Goal: Task Accomplishment & Management: Use online tool/utility

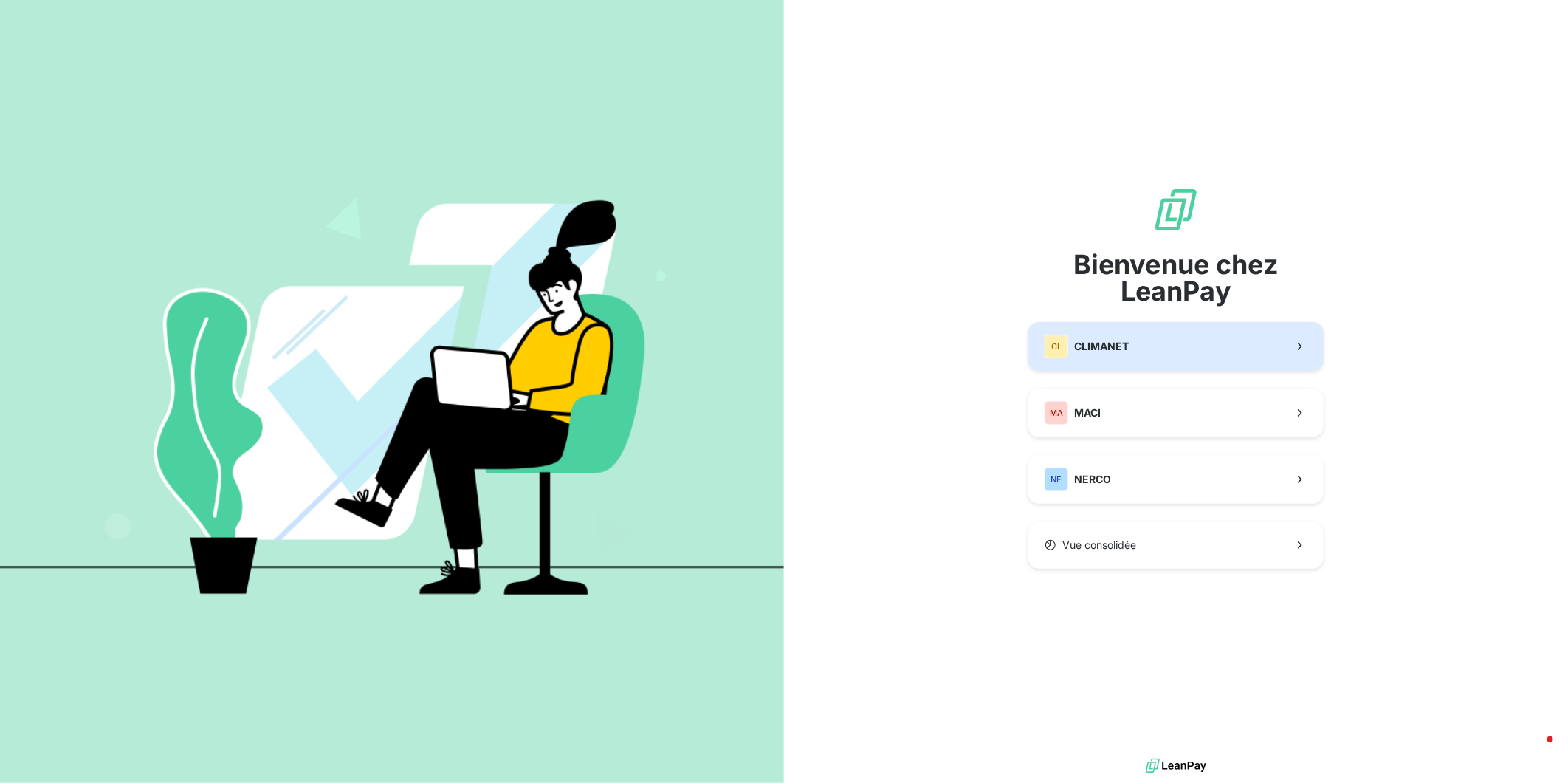
click at [1185, 336] on button "CL CLIMANET" at bounding box center [1176, 346] width 296 height 49
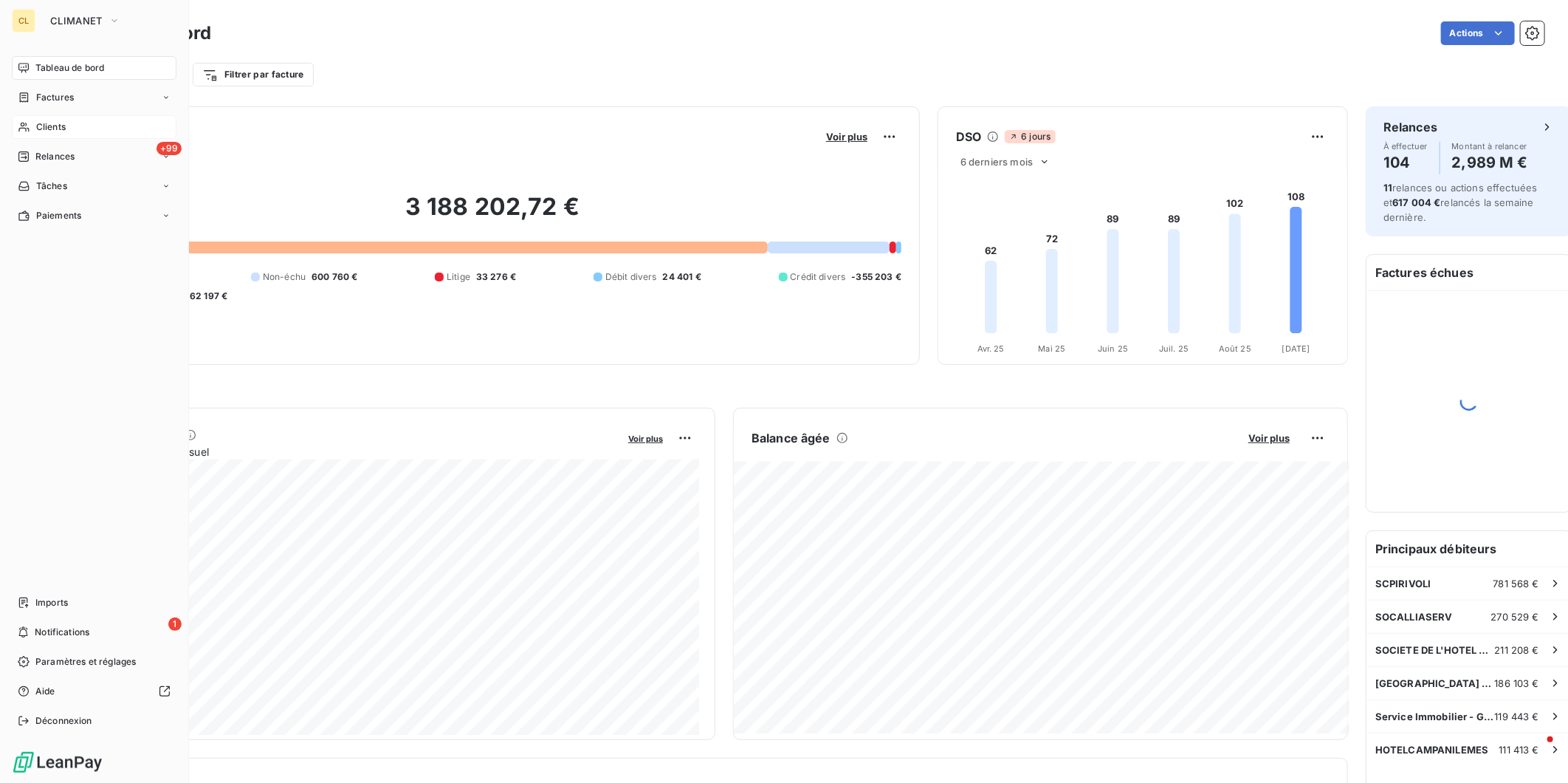
click at [52, 120] on span "Clients" at bounding box center [50, 127] width 29 height 14
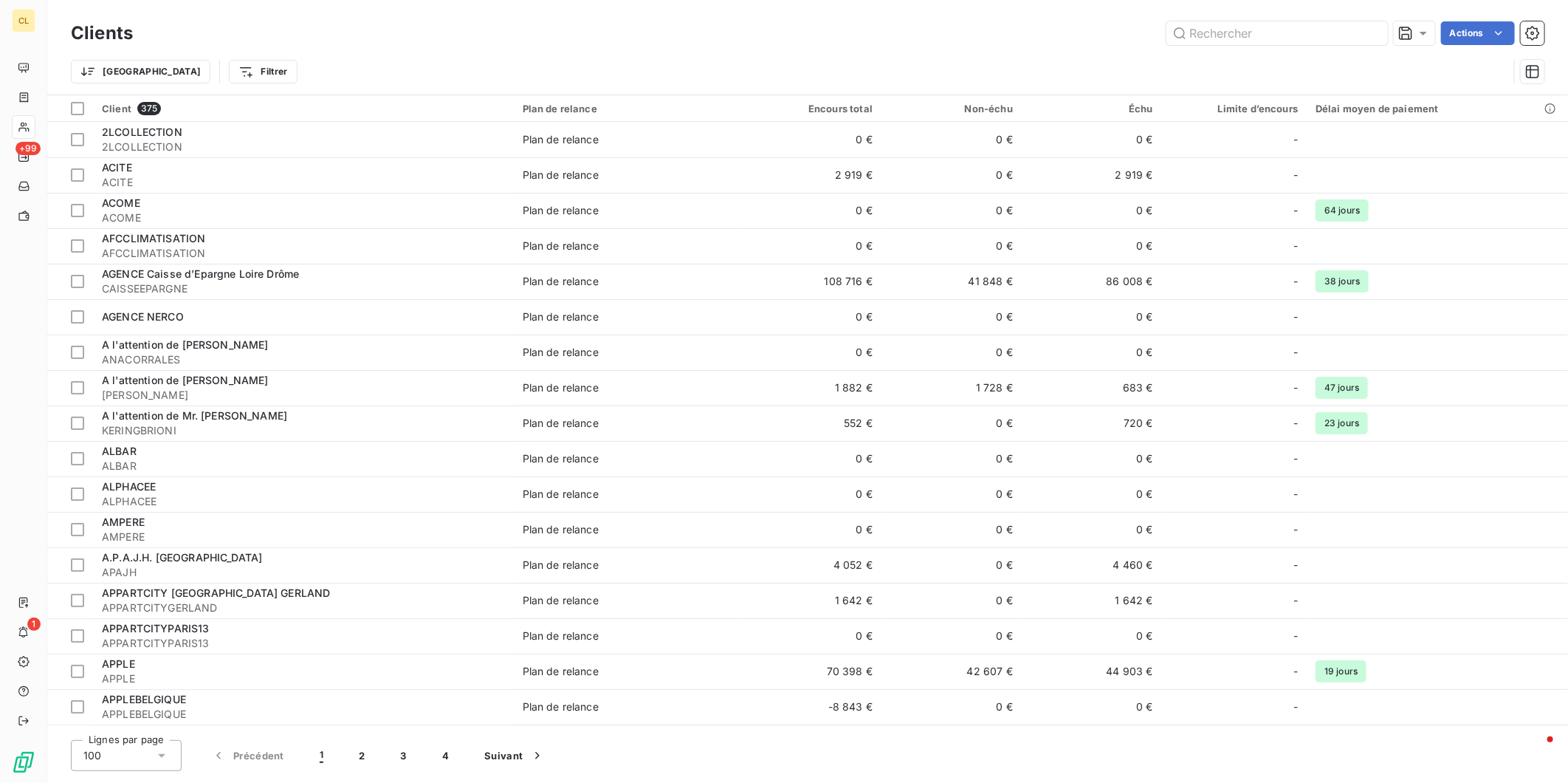
click at [1302, 22] on div at bounding box center [1278, 33] width 222 height 24
click at [1276, 24] on input "text" at bounding box center [1278, 33] width 222 height 24
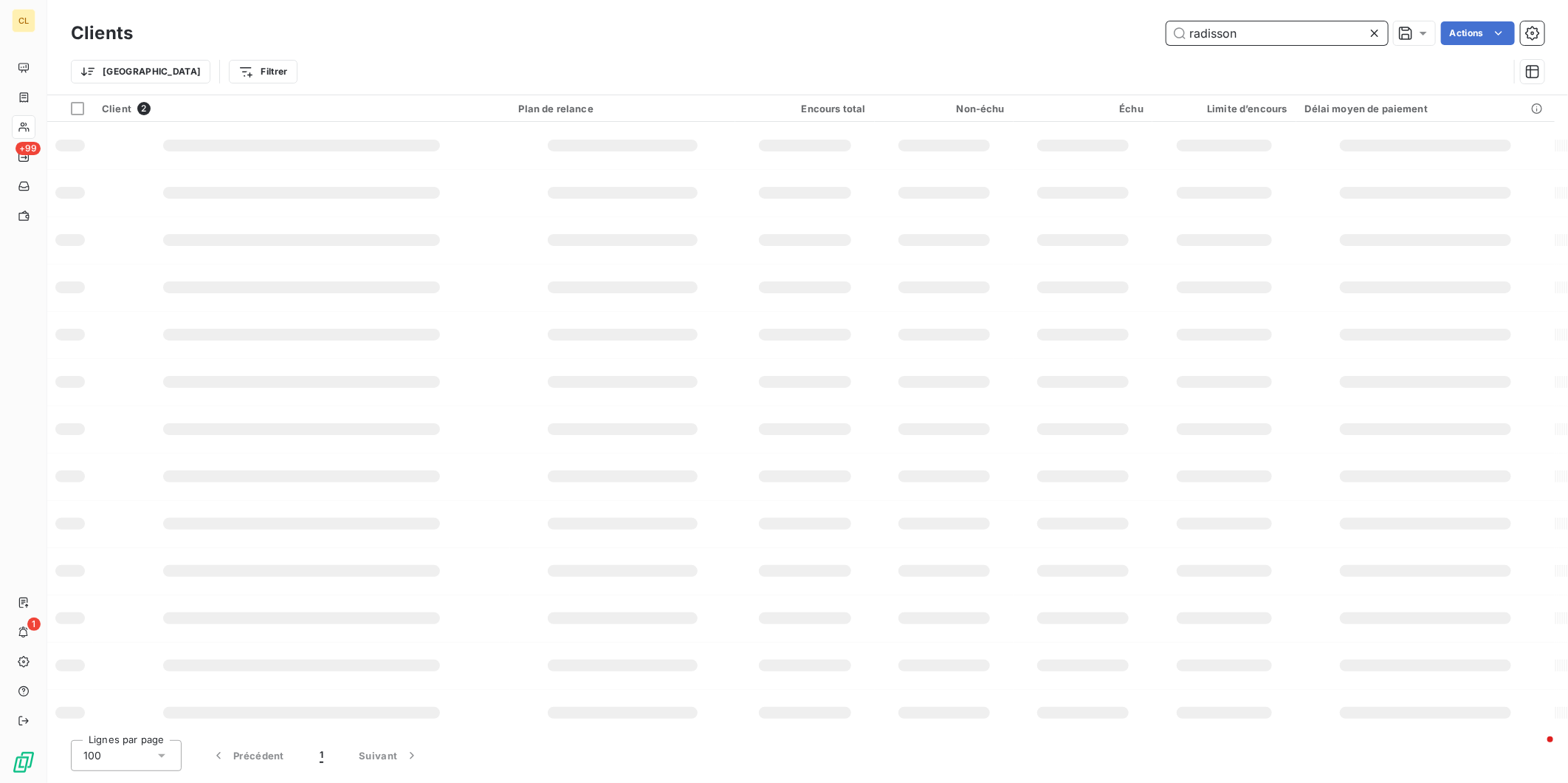
type input "radisson"
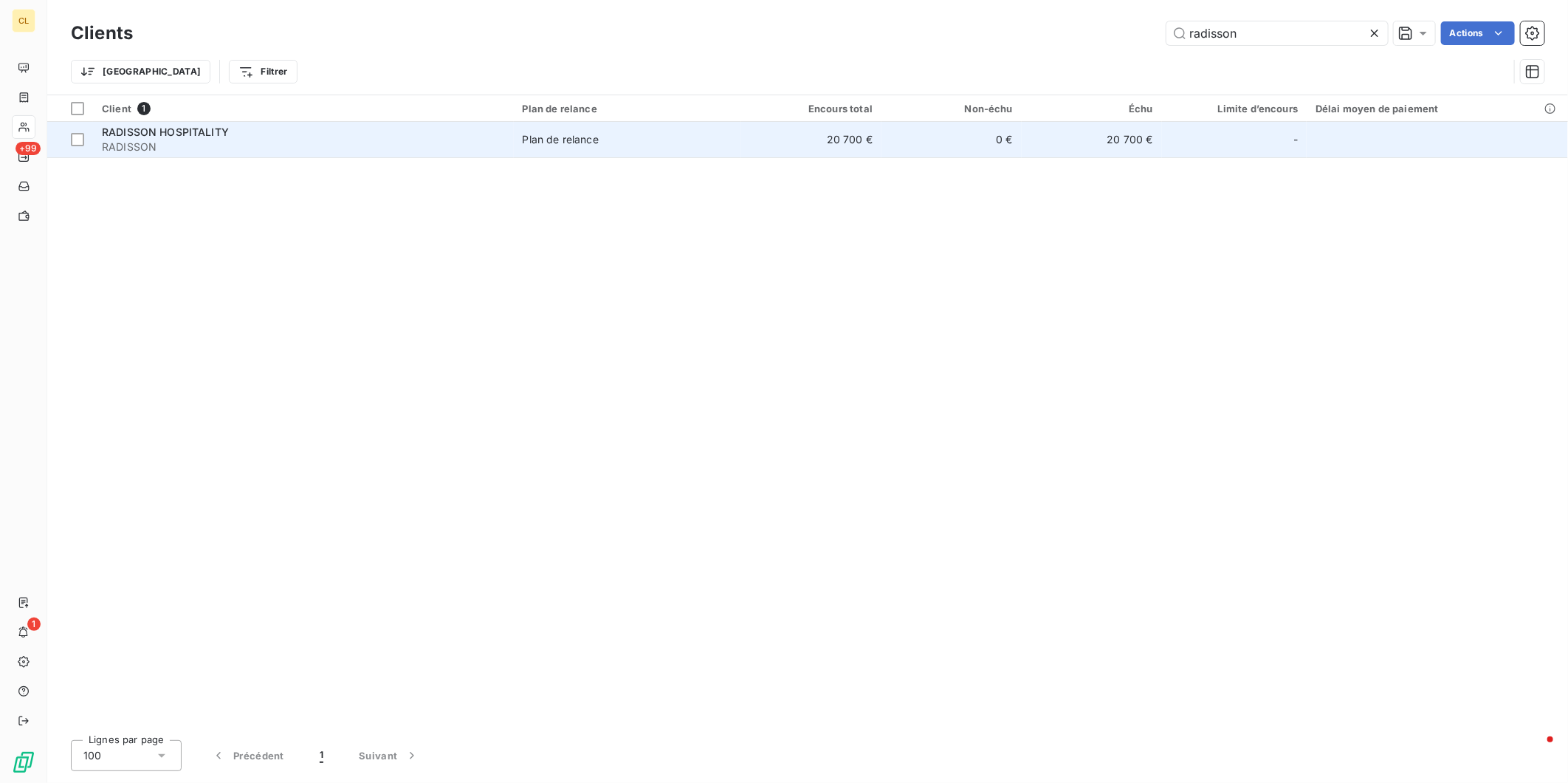
click at [165, 125] on span "RADISSON HOSPITALITY" at bounding box center [165, 132] width 127 height 13
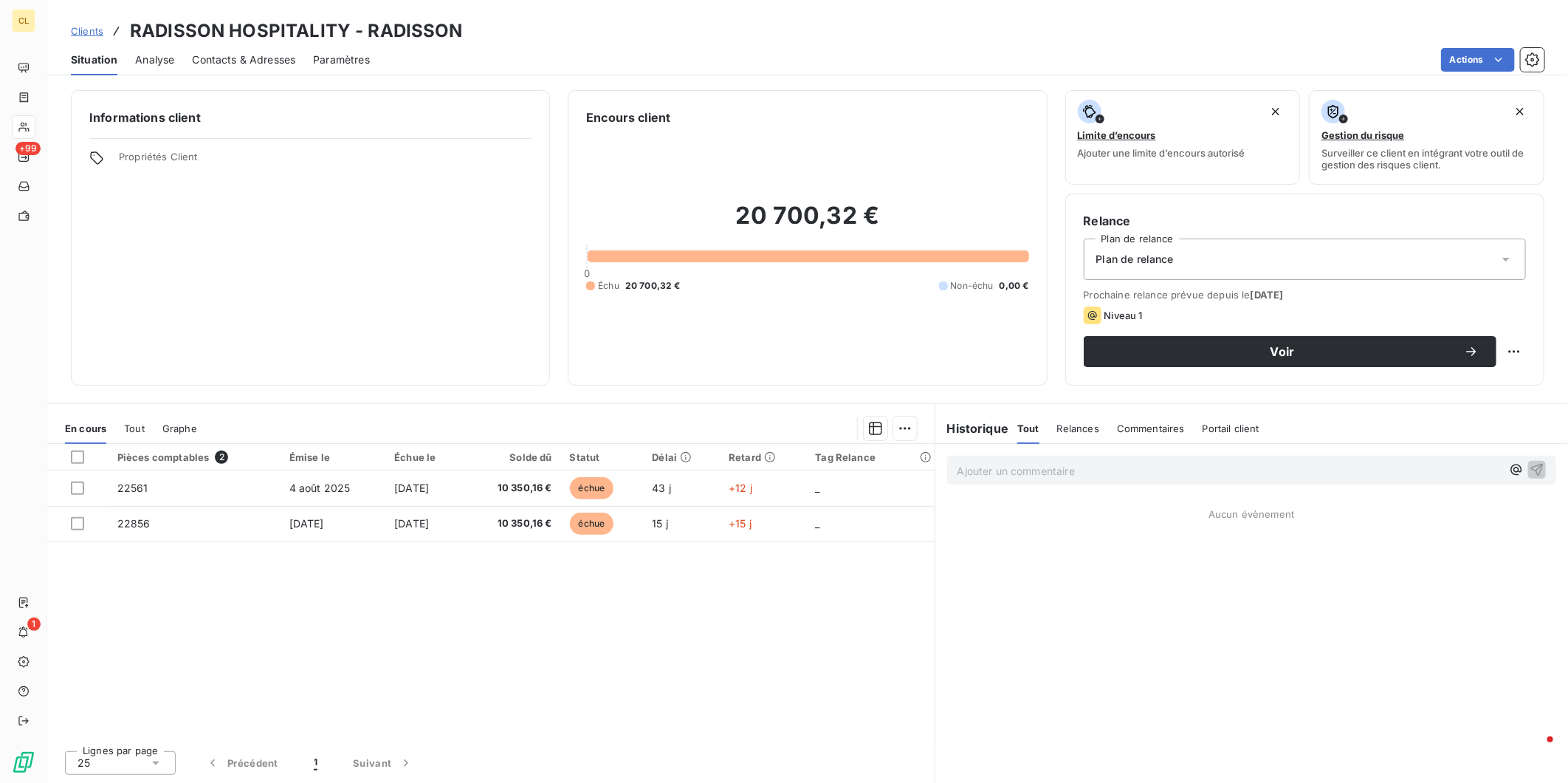
click at [71, 25] on span "Clients" at bounding box center [87, 30] width 33 height 12
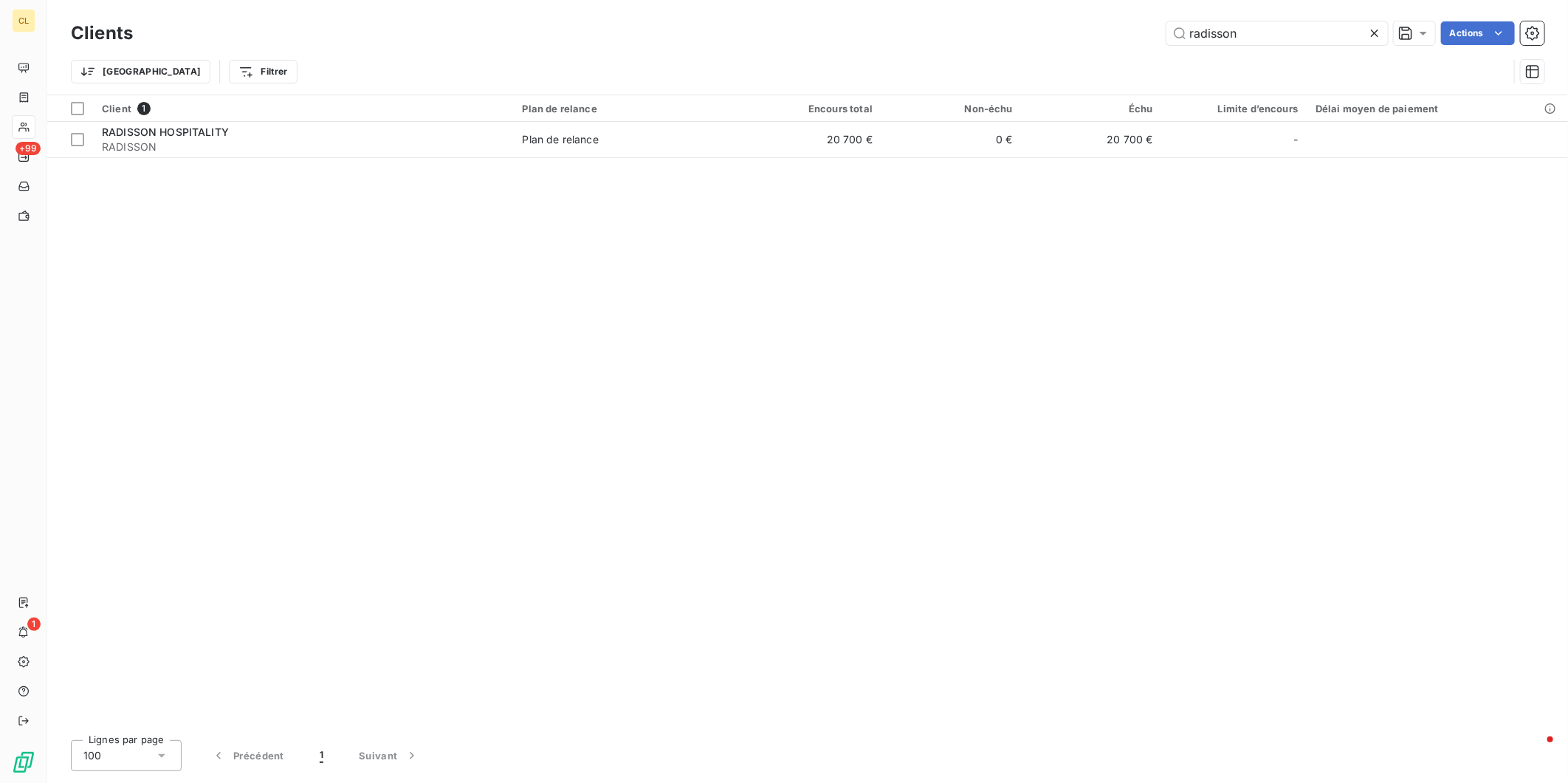
drag, startPoint x: 1297, startPoint y: 31, endPoint x: 1138, endPoint y: 26, distance: 159.1
click at [1138, 26] on div "radisson Actions" at bounding box center [847, 33] width 1394 height 24
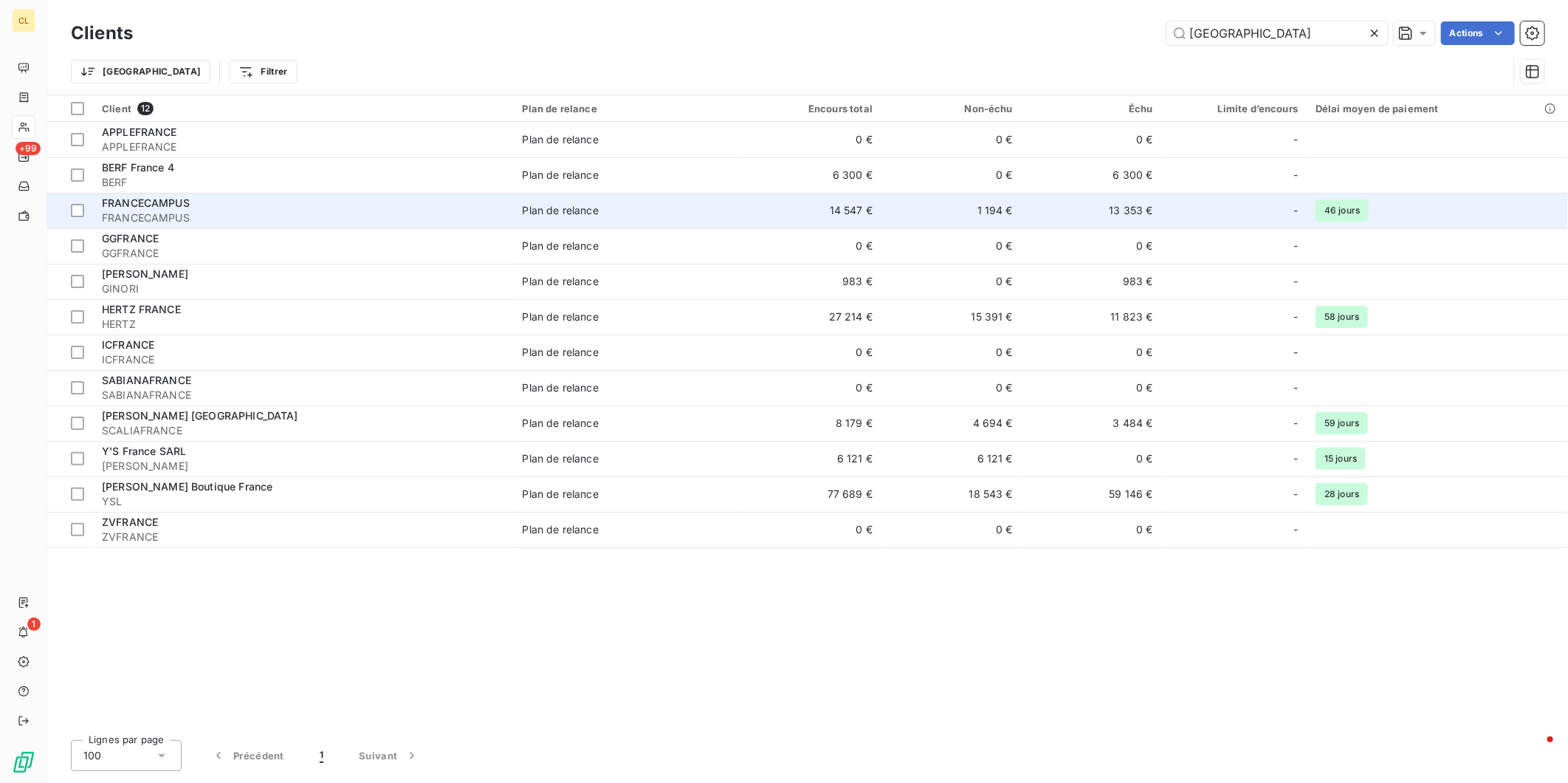
type input "[GEOGRAPHIC_DATA]"
click at [523, 203] on div "Plan de relance" at bounding box center [560, 211] width 76 height 15
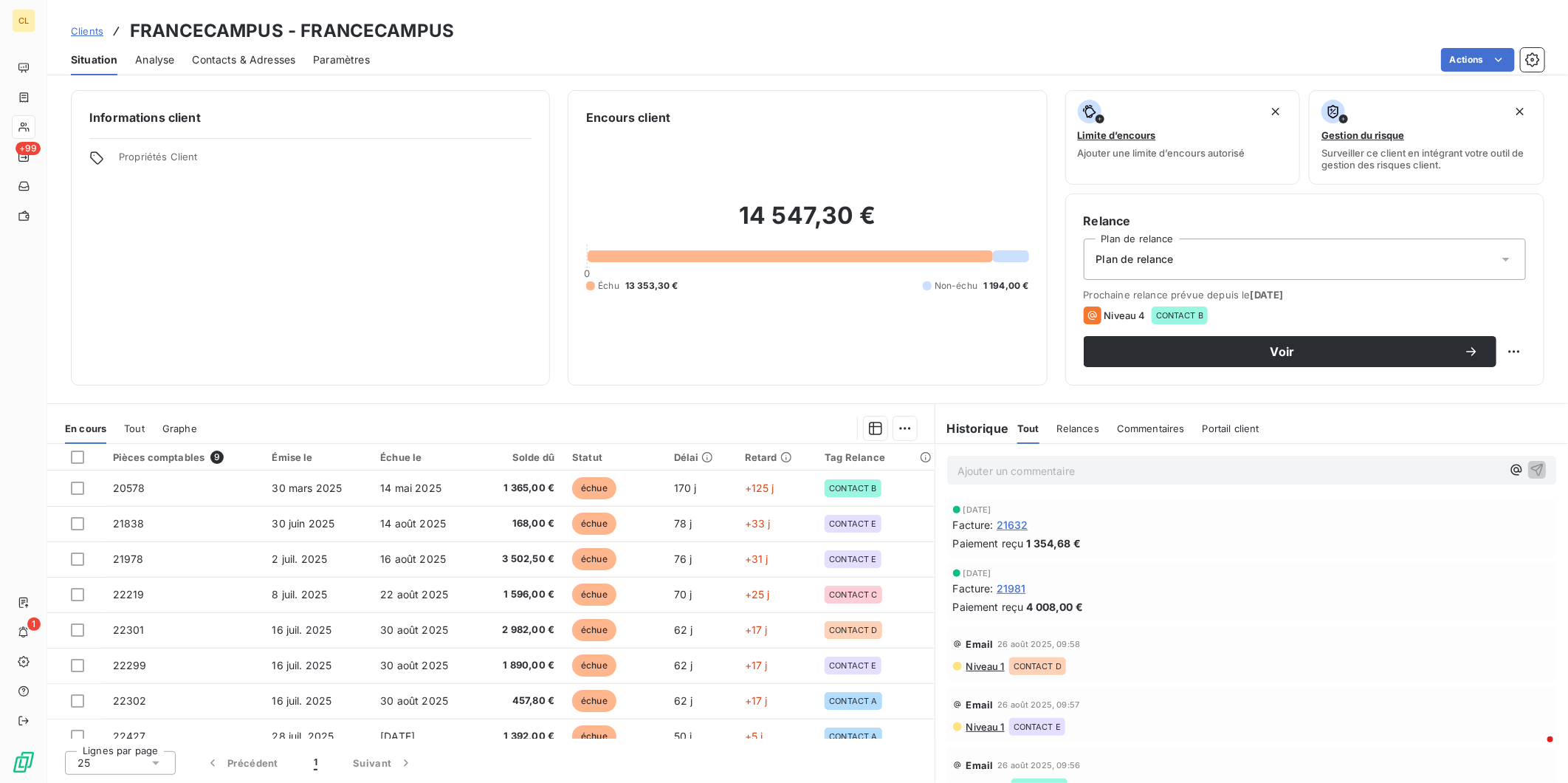
click at [212, 192] on div "Informations client Propriétés Client" at bounding box center [310, 238] width 479 height 296
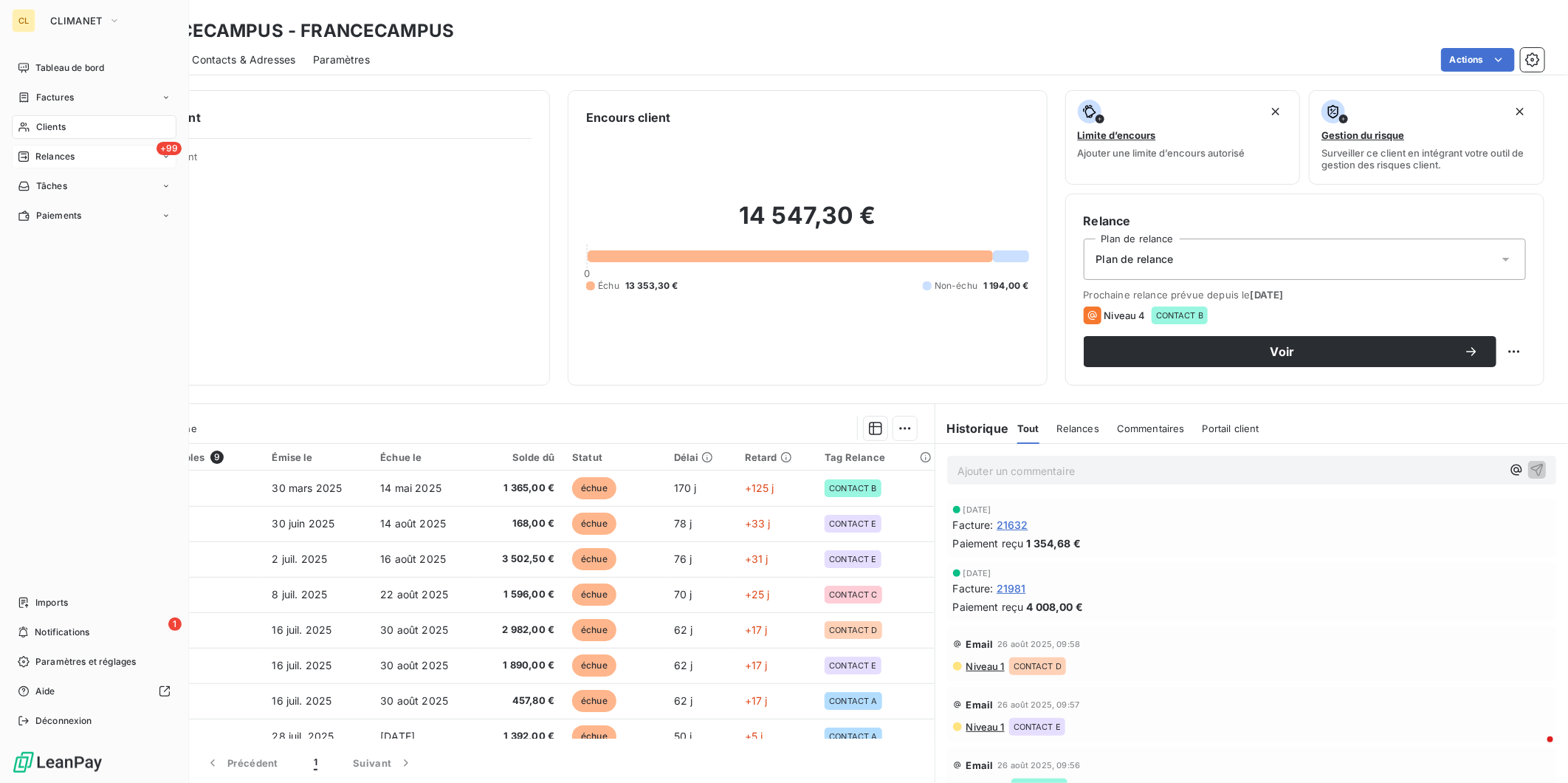
click at [39, 150] on span "Relances" at bounding box center [54, 156] width 39 height 14
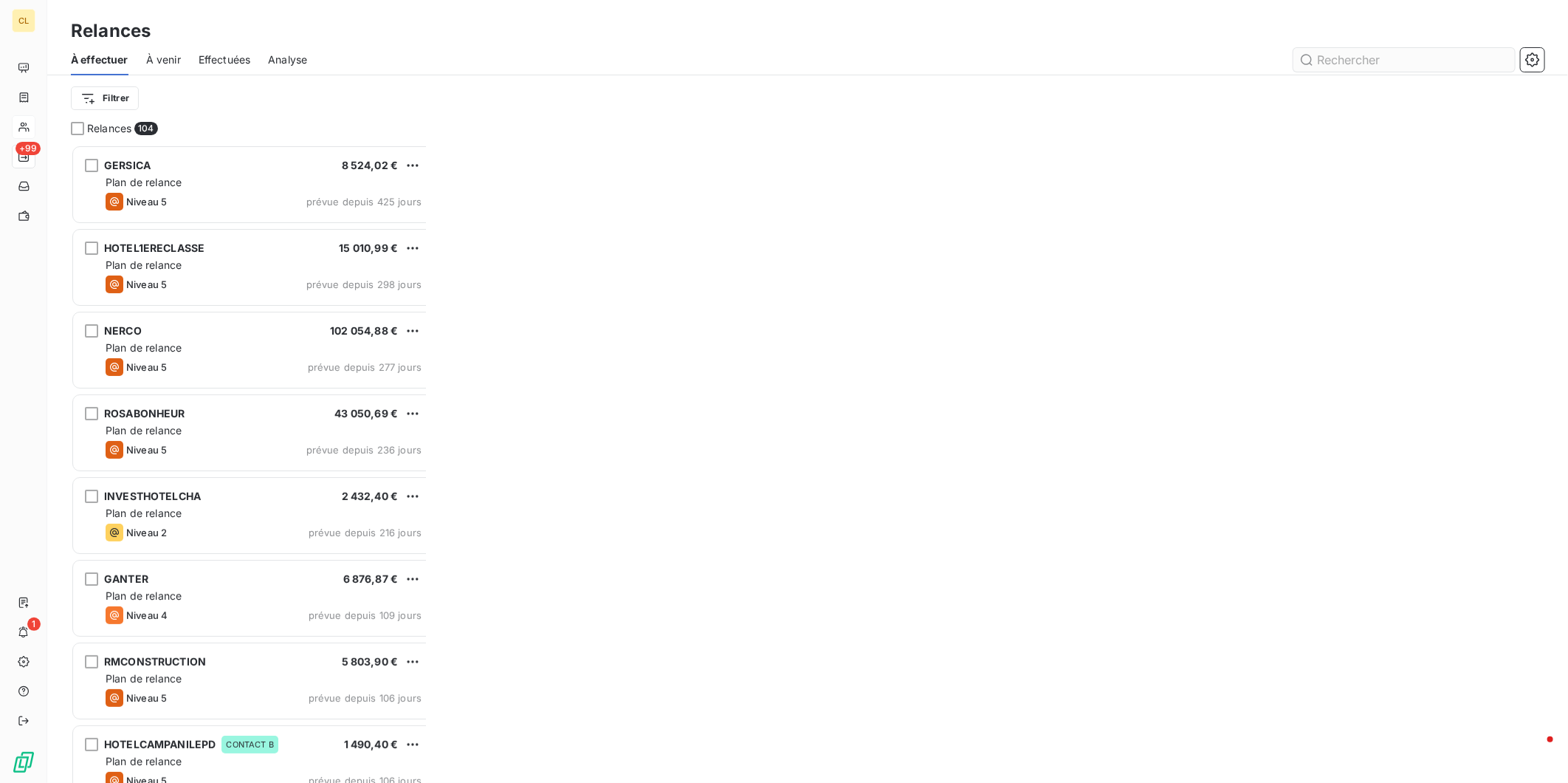
scroll to position [645, 352]
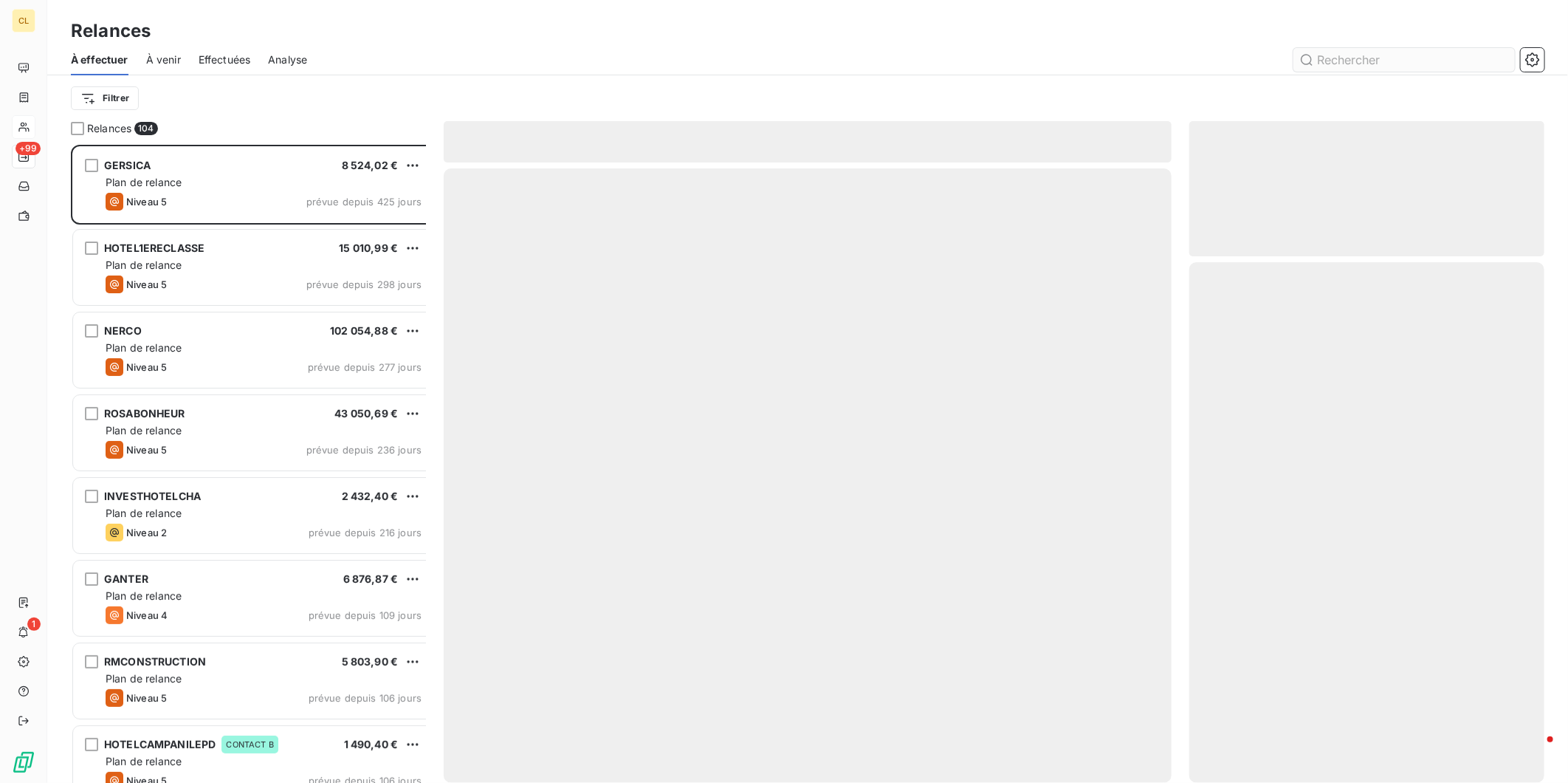
click at [1381, 48] on input "text" at bounding box center [1405, 60] width 222 height 24
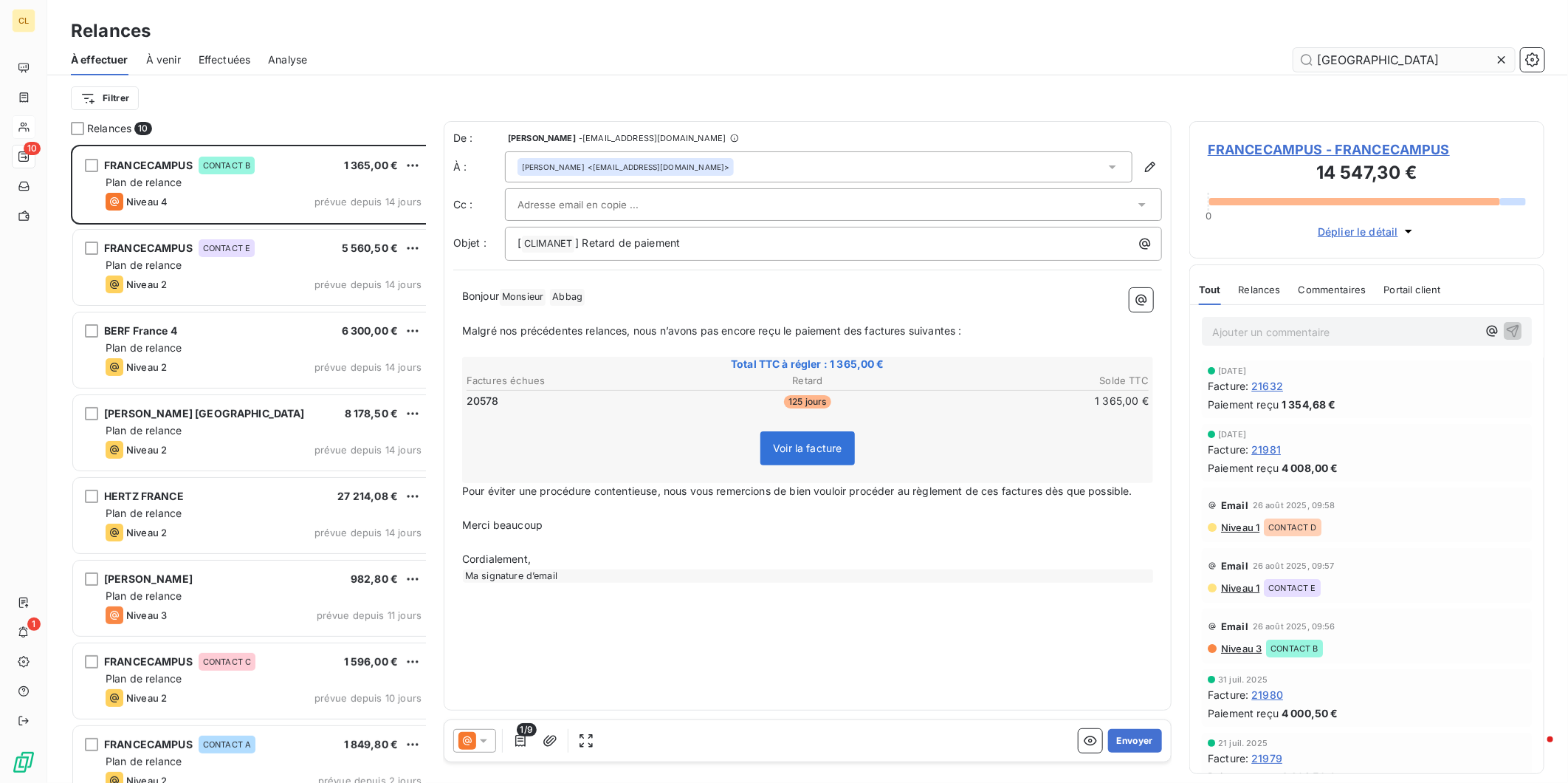
scroll to position [645, 352]
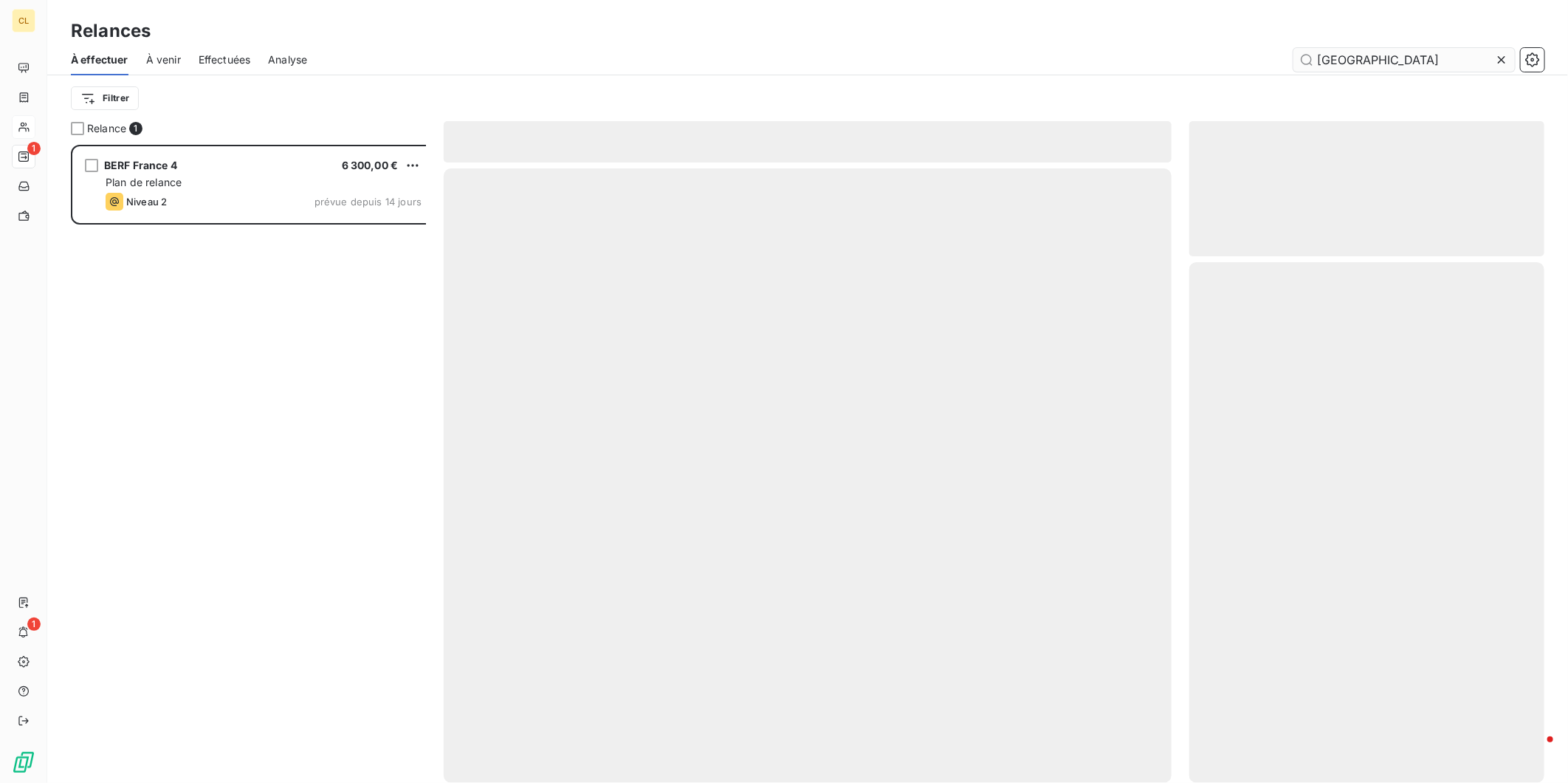
scroll to position [645, 352]
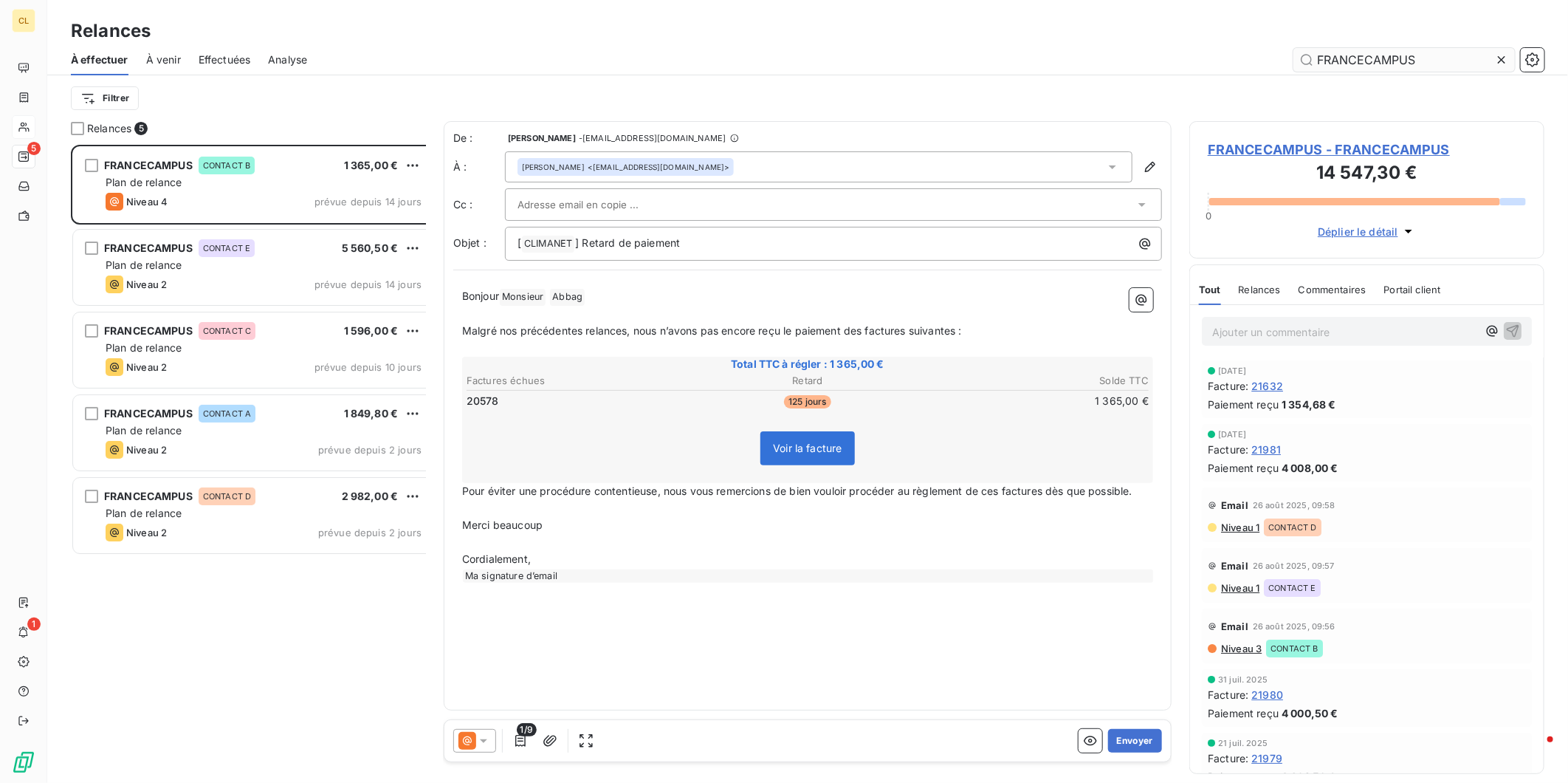
scroll to position [645, 352]
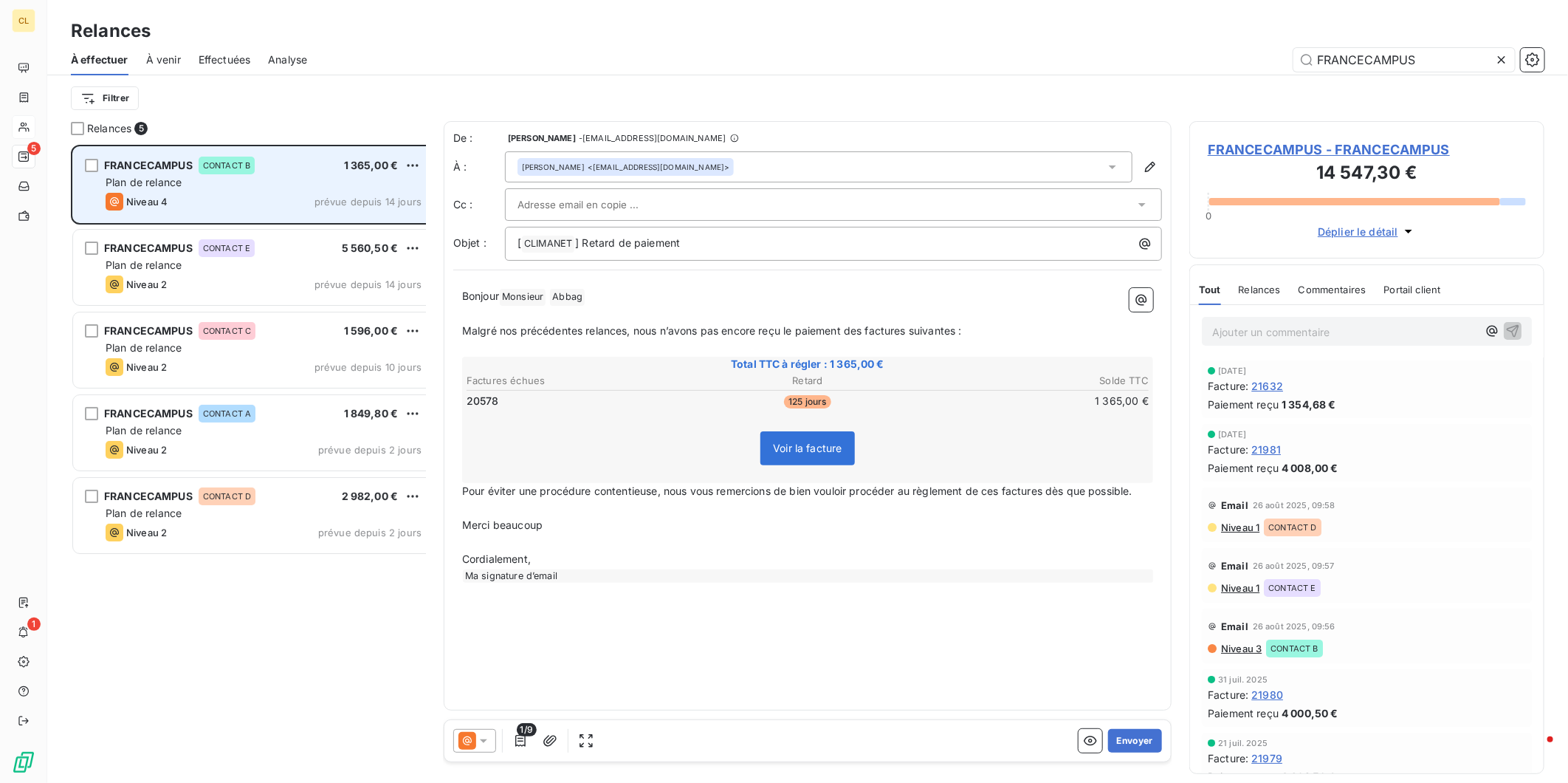
type input "FRANCECAMPUS"
click at [276, 193] on div "Niveau 4 prévue depuis 14 jours" at bounding box center [263, 202] width 316 height 18
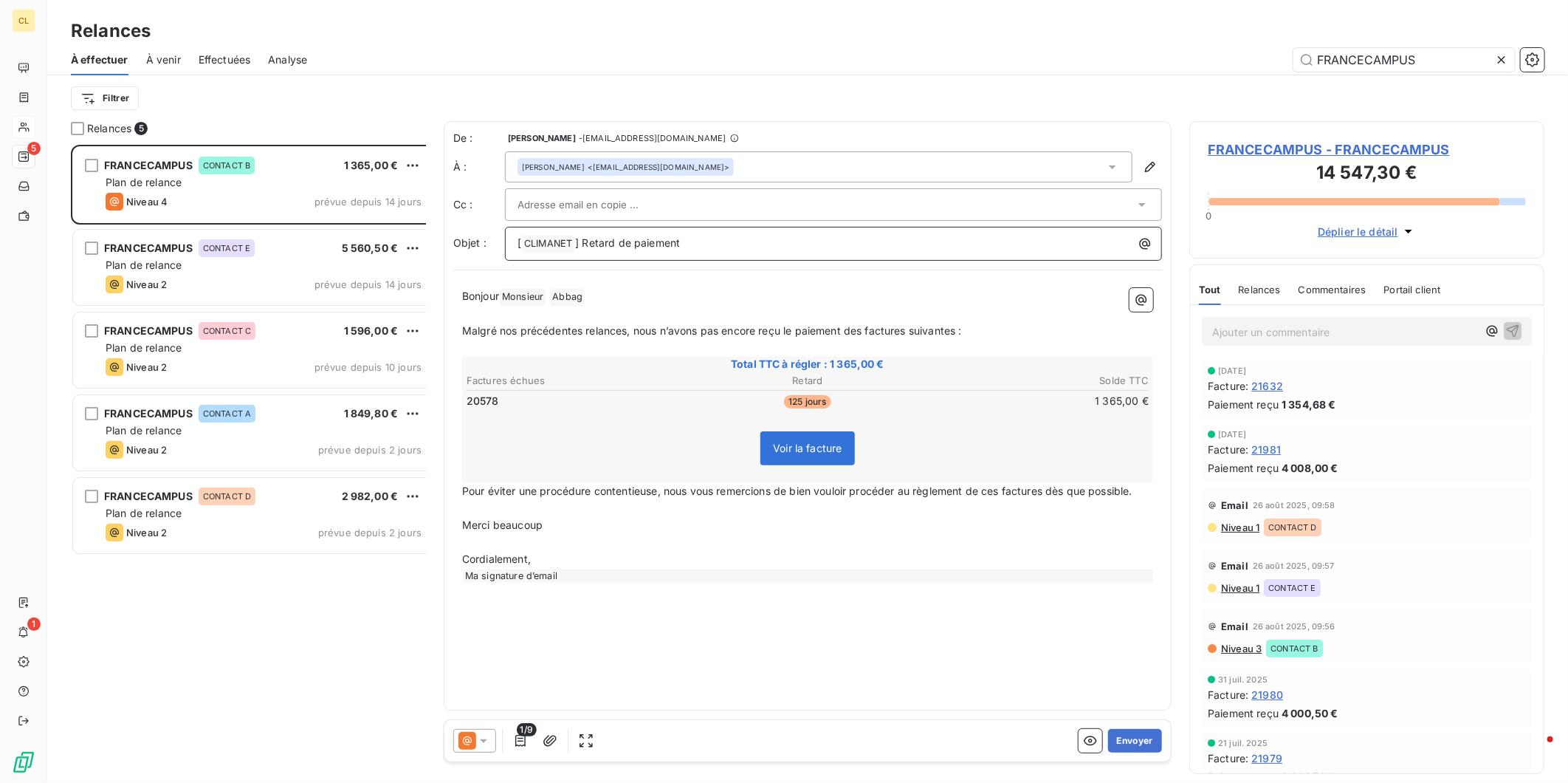
click at [654, 235] on p "[ CLIMANET ﻿ ] Retard de paiement" at bounding box center [837, 244] width 639 height 18
click at [1131, 731] on button "Envoyer" at bounding box center [1135, 741] width 54 height 24
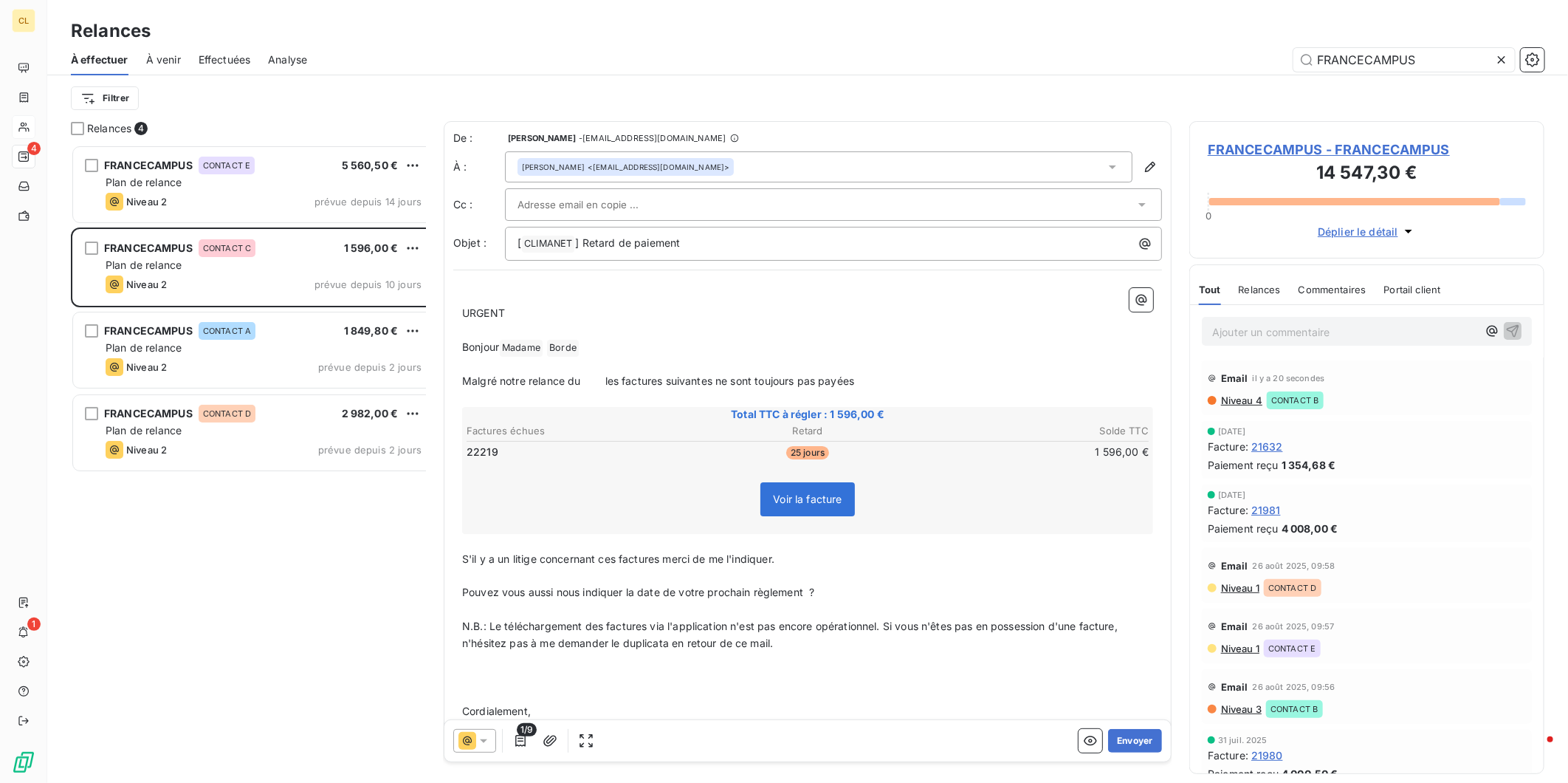
click at [476, 734] on icon at bounding box center [483, 741] width 15 height 15
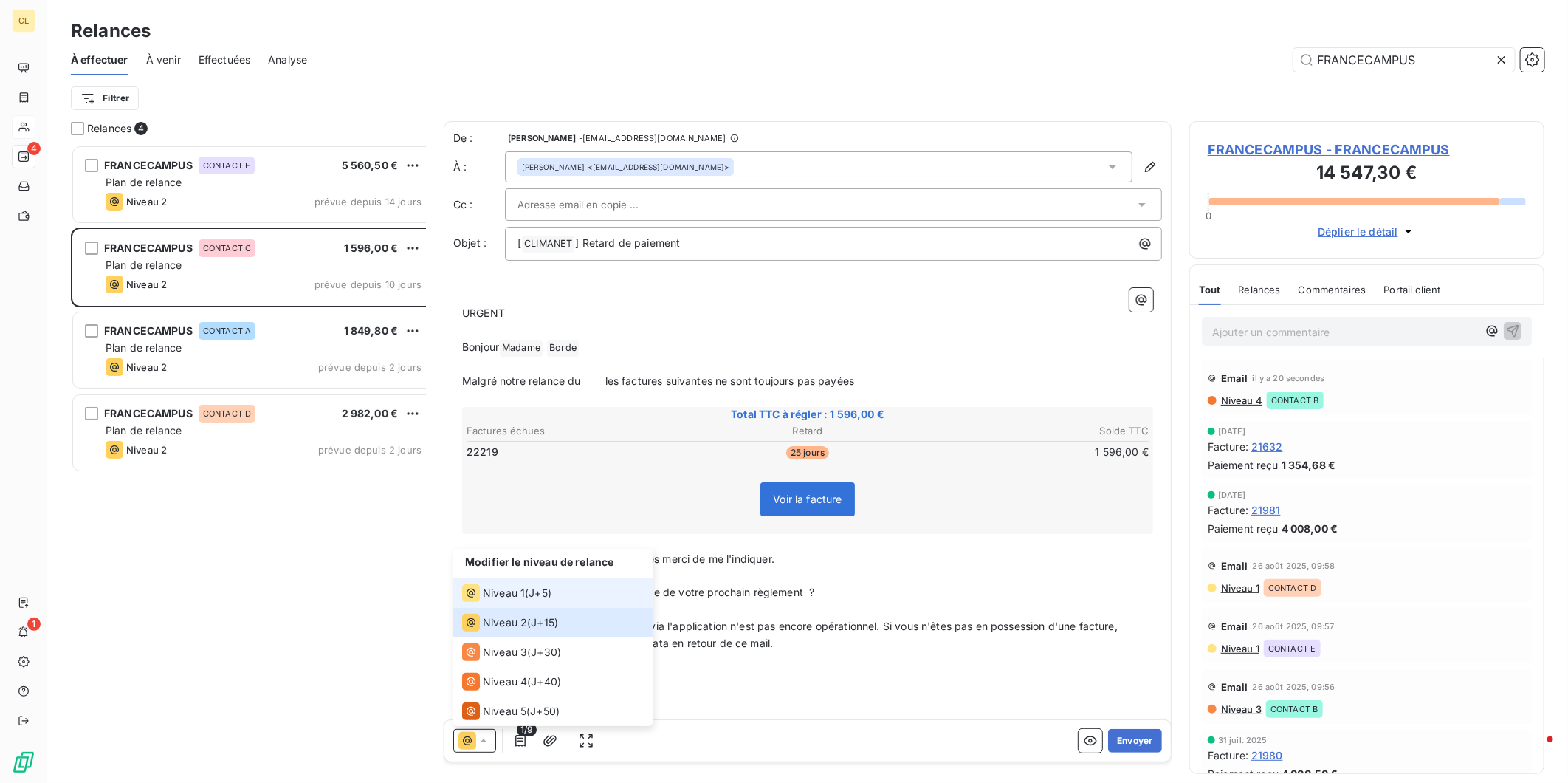
click at [474, 602] on div "Niveau 1" at bounding box center [493, 593] width 63 height 18
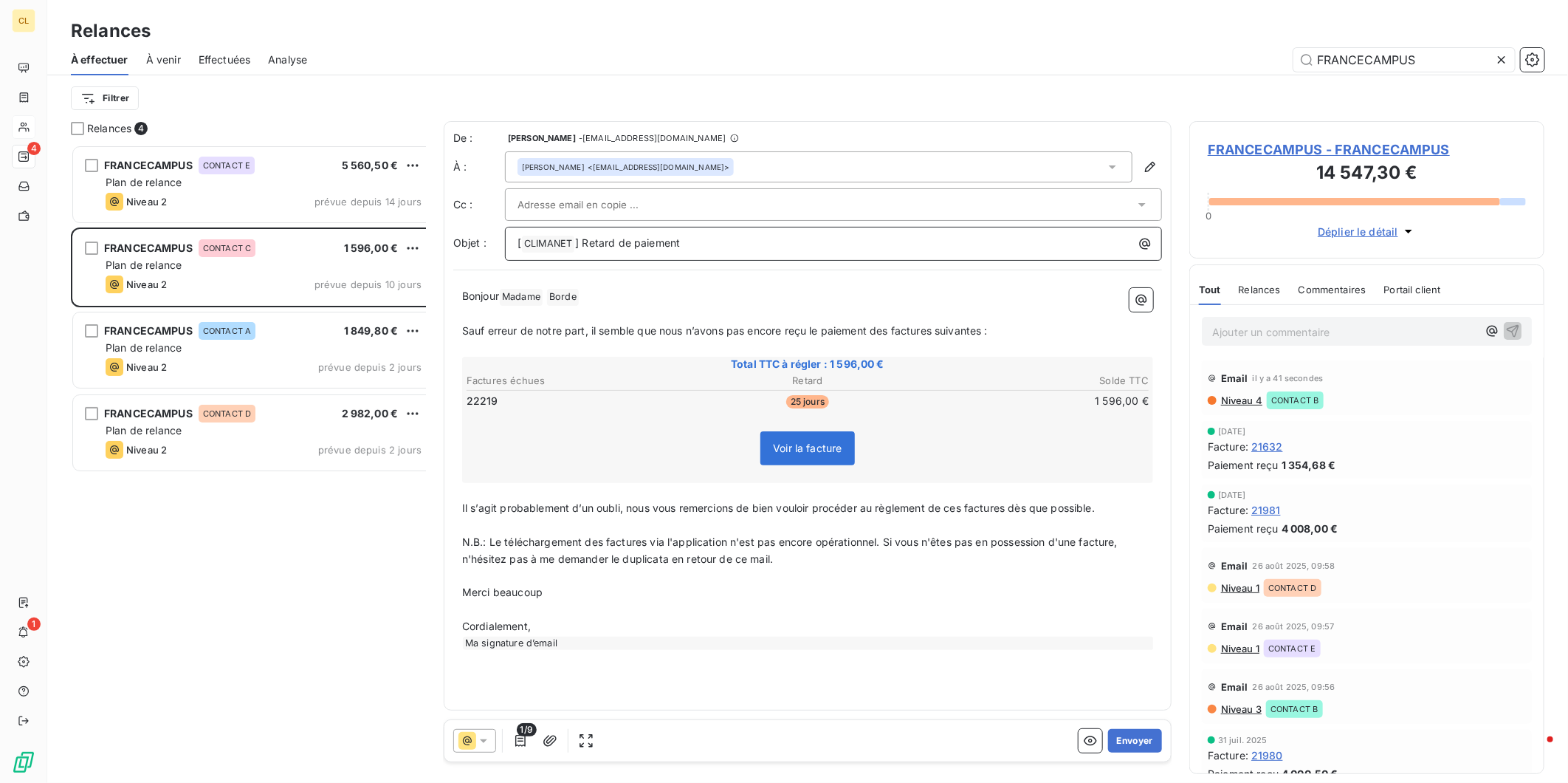
click at [650, 235] on p "[ CLIMANET ﻿ ] Retard de paiement" at bounding box center [837, 244] width 639 height 18
click at [774, 325] on span "Sauf erreur de notre part, il semble que nous n’avons pas encore reçu le paieme…" at bounding box center [725, 331] width 526 height 13
click at [867, 502] on span "Il s’agit probablement d’un oubli, nous vous remercions de bien vouloir procéde…" at bounding box center [779, 508] width 633 height 13
click at [1146, 733] on button "Envoyer" at bounding box center [1135, 741] width 54 height 24
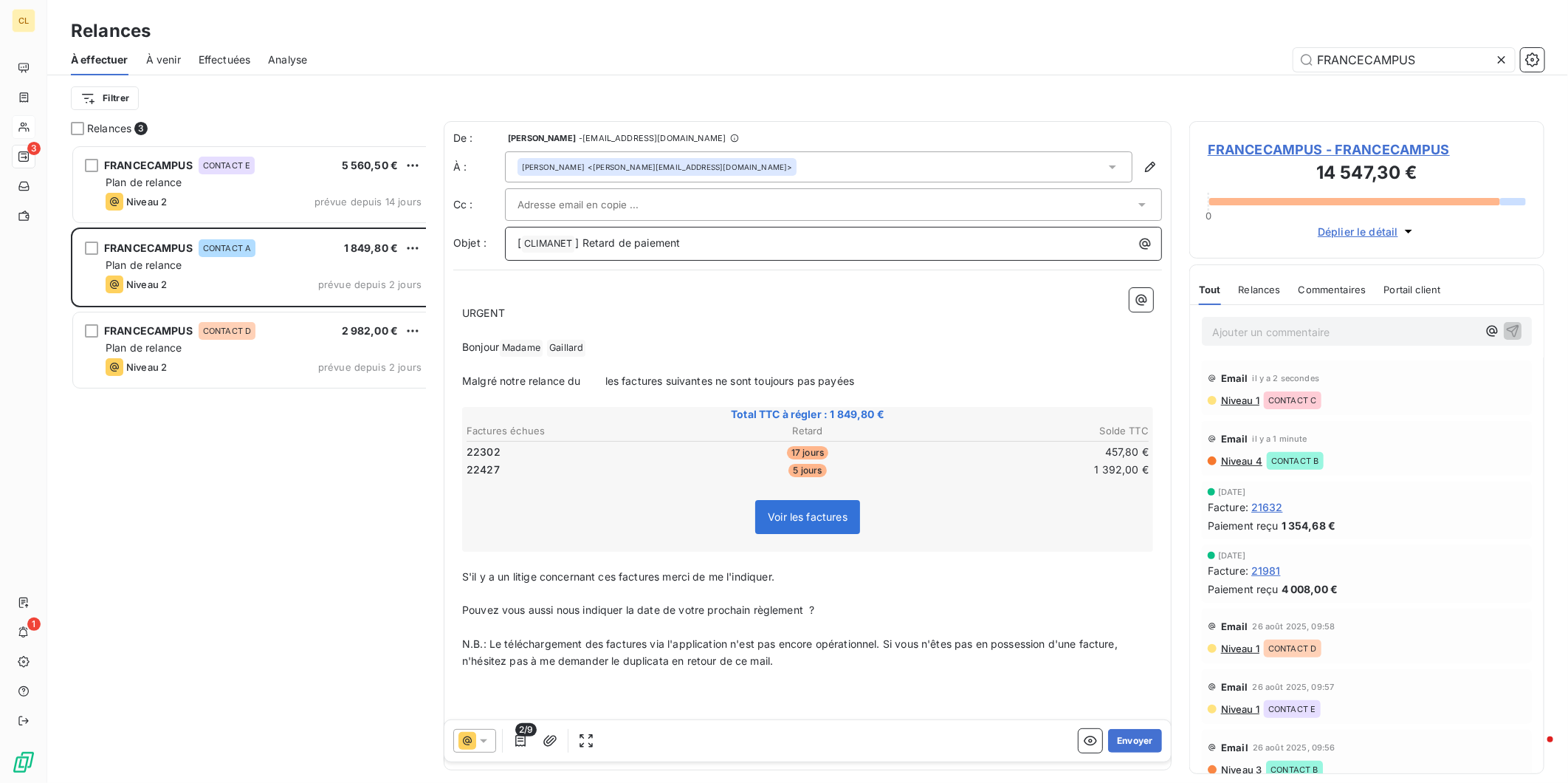
click at [666, 235] on p "[ CLIMANET ﻿ ] Retard de paiement" at bounding box center [837, 244] width 639 height 18
click at [476, 734] on icon at bounding box center [483, 741] width 15 height 15
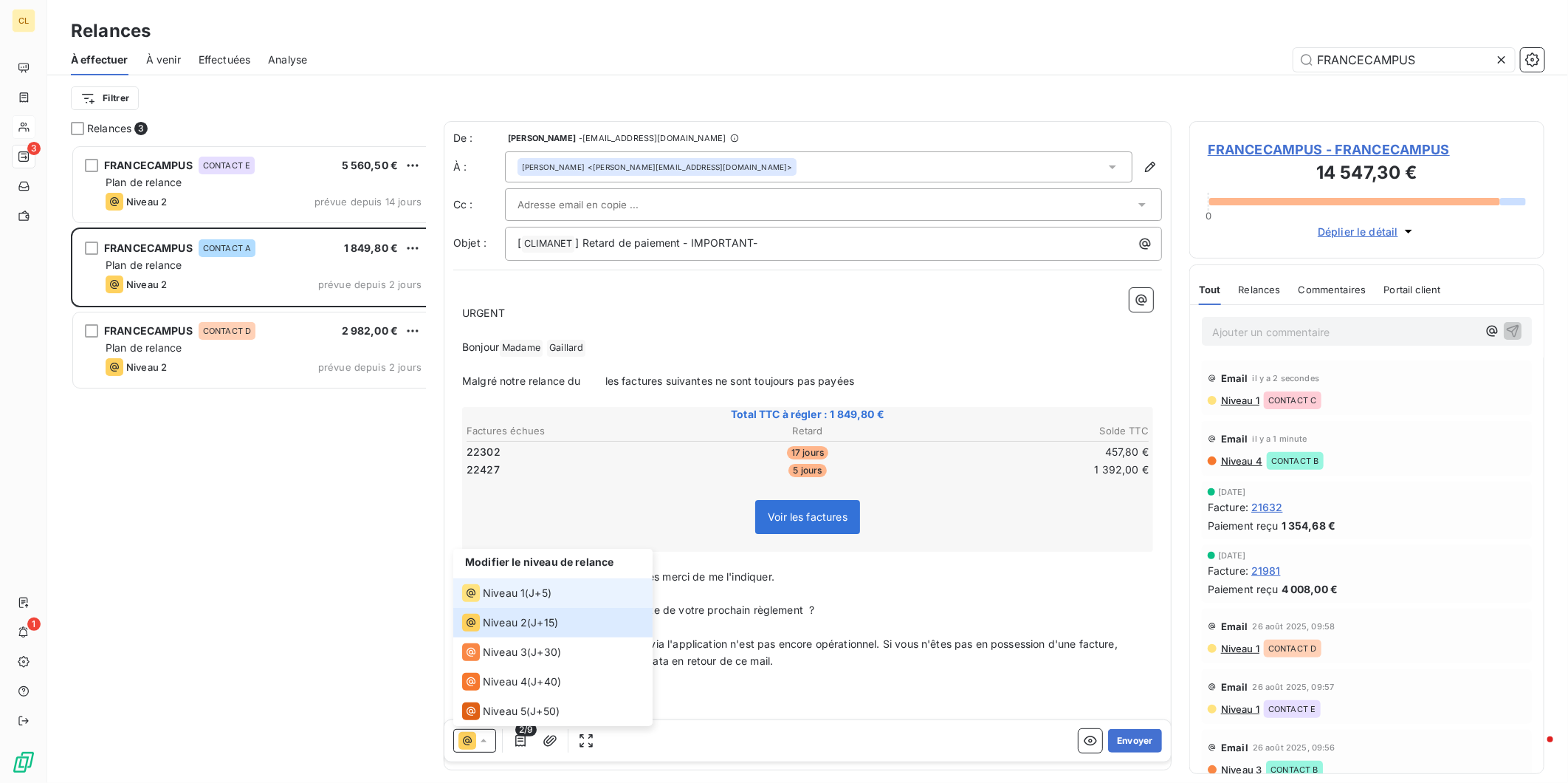
click at [488, 600] on span "Niveau 1" at bounding box center [504, 593] width 42 height 15
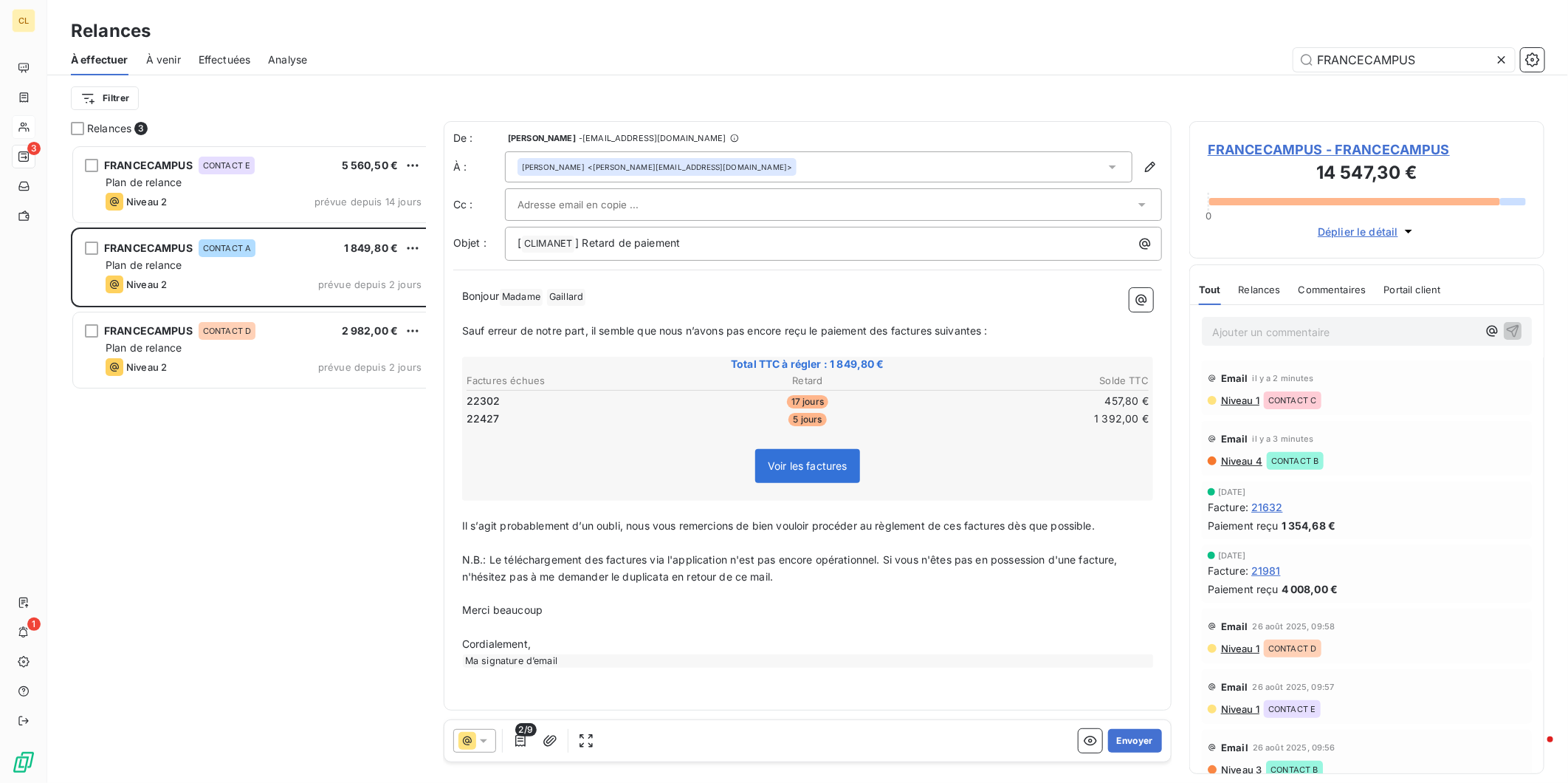
click at [652, 226] on div "[ CLIMANET ﻿ ] Retard de paiement" at bounding box center [834, 243] width 657 height 34
click at [652, 235] on p "[ CLIMANET ﻿ ] Retard de paiement" at bounding box center [837, 244] width 639 height 18
click at [1157, 732] on button "Envoyer" at bounding box center [1135, 741] width 54 height 24
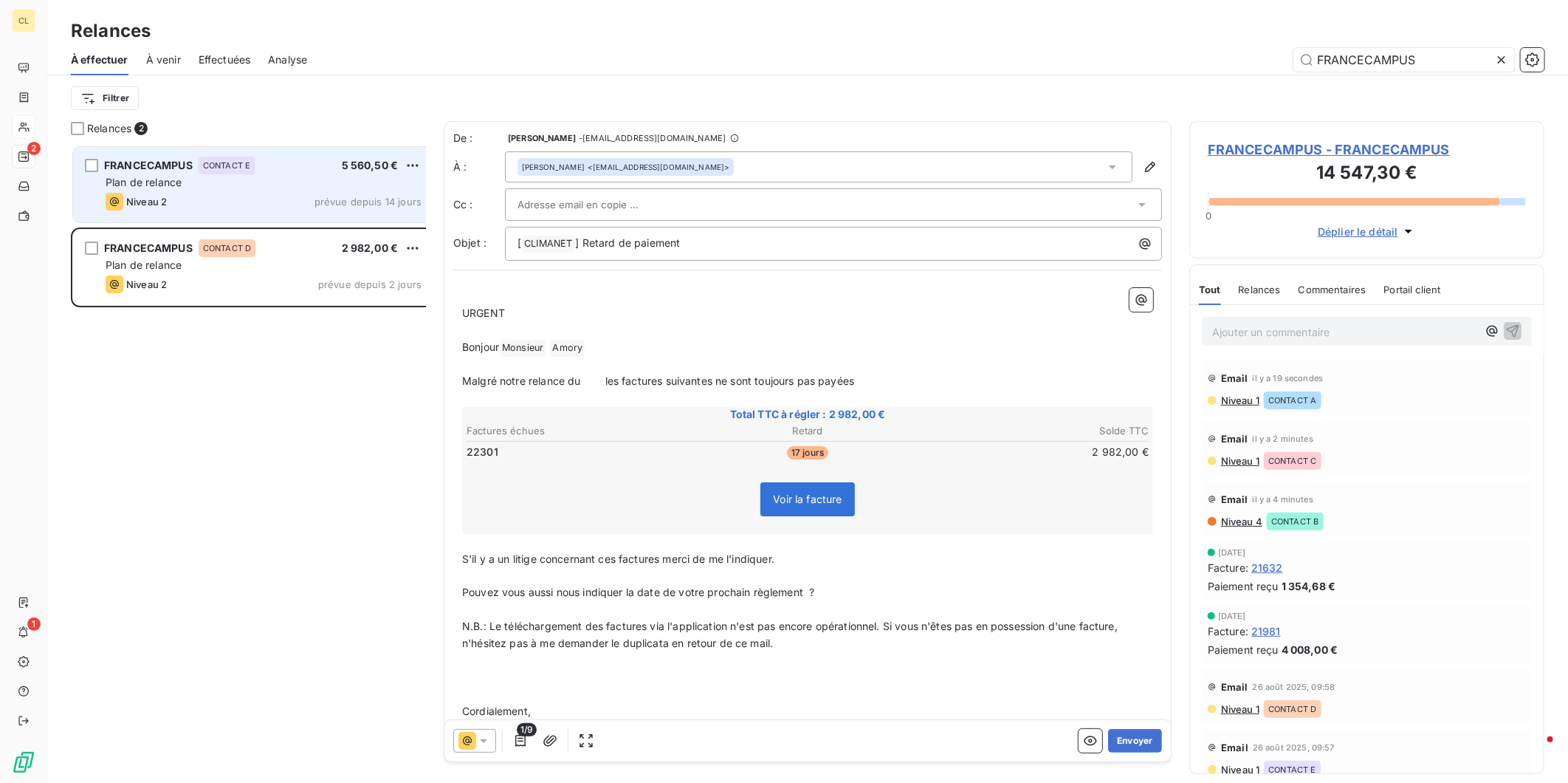
click at [283, 193] on div "Niveau 2 prévue depuis 14 jours" at bounding box center [263, 202] width 316 height 18
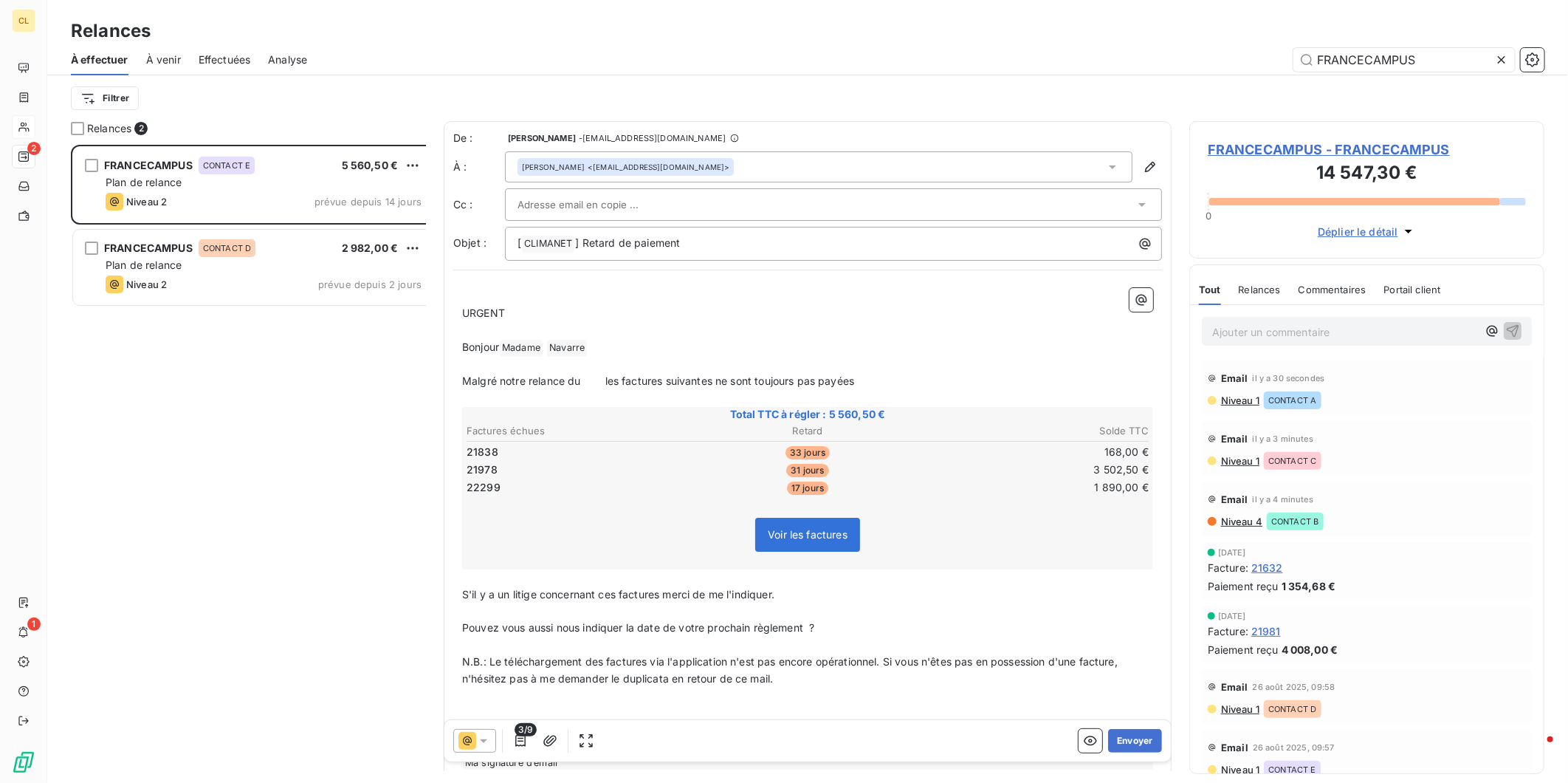
click at [542, 373] on p "Malgré notre relance du les factures suivantes ne sont toujours pas payées" at bounding box center [808, 381] width 691 height 17
drag, startPoint x: 764, startPoint y: 565, endPoint x: 379, endPoint y: 521, distance: 387.5
click at [404, 564] on div "Relances 2 FRANCECAMPUS CONTACT E 5 560,50 € Plan de relance Niveau 2 prévue de…" at bounding box center [808, 452] width 1521 height 662
click at [637, 235] on p "[ CLIMANET ﻿ ] Retard de paiement" at bounding box center [837, 244] width 639 height 18
click at [1130, 735] on button "Envoyer" at bounding box center [1135, 741] width 54 height 24
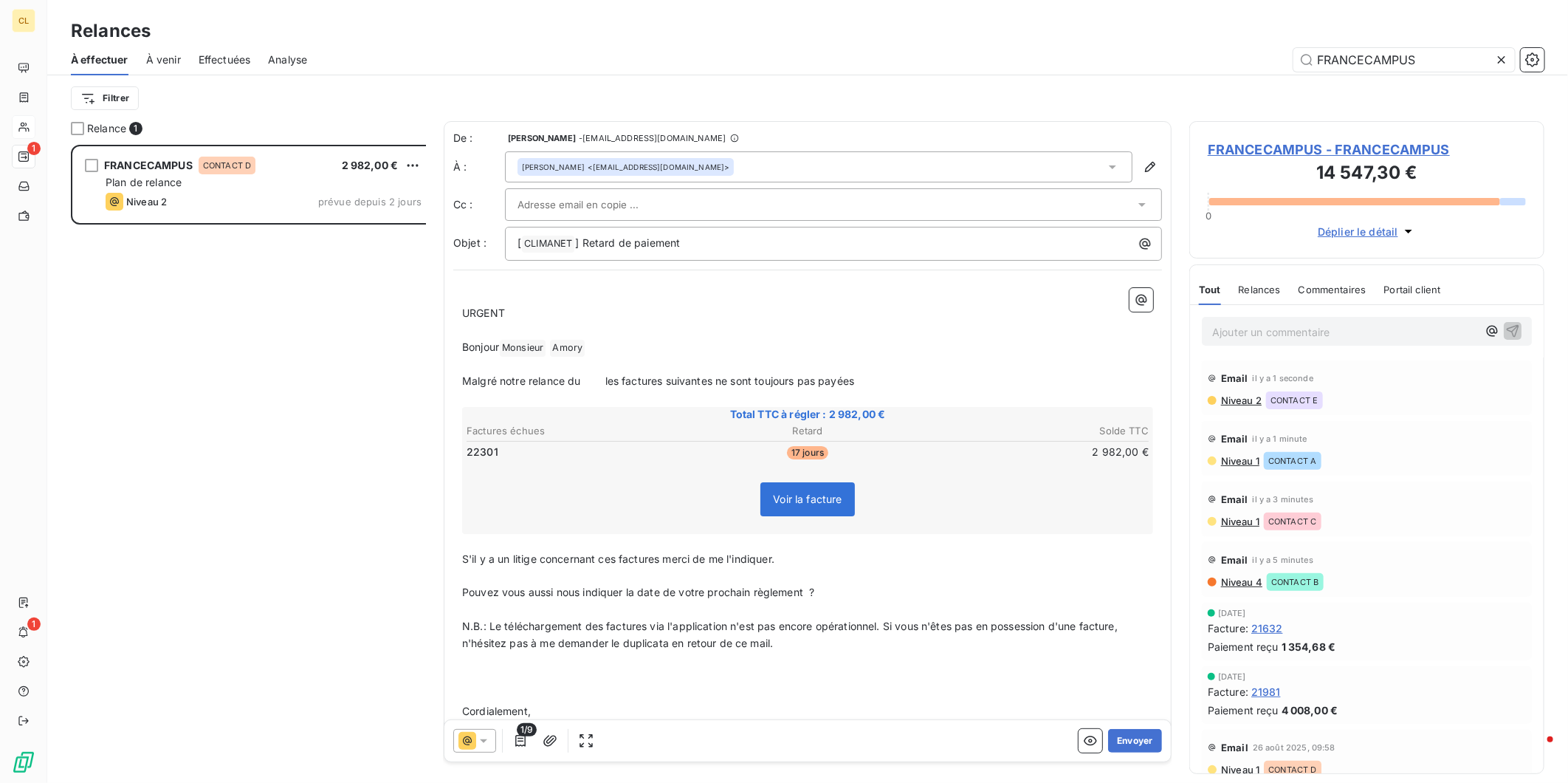
click at [476, 734] on icon at bounding box center [483, 741] width 15 height 15
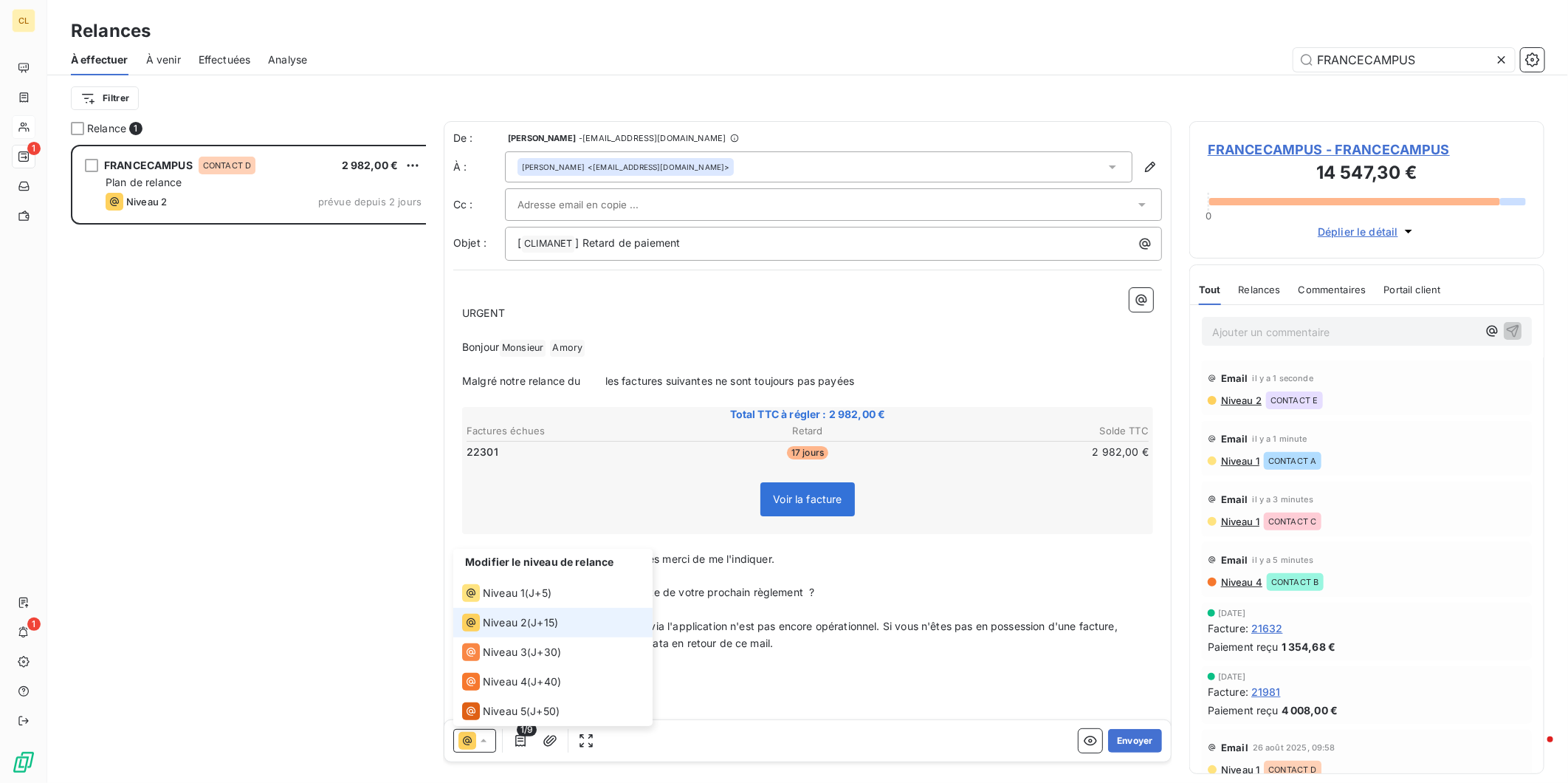
click at [488, 630] on span "Niveau 2" at bounding box center [505, 623] width 45 height 15
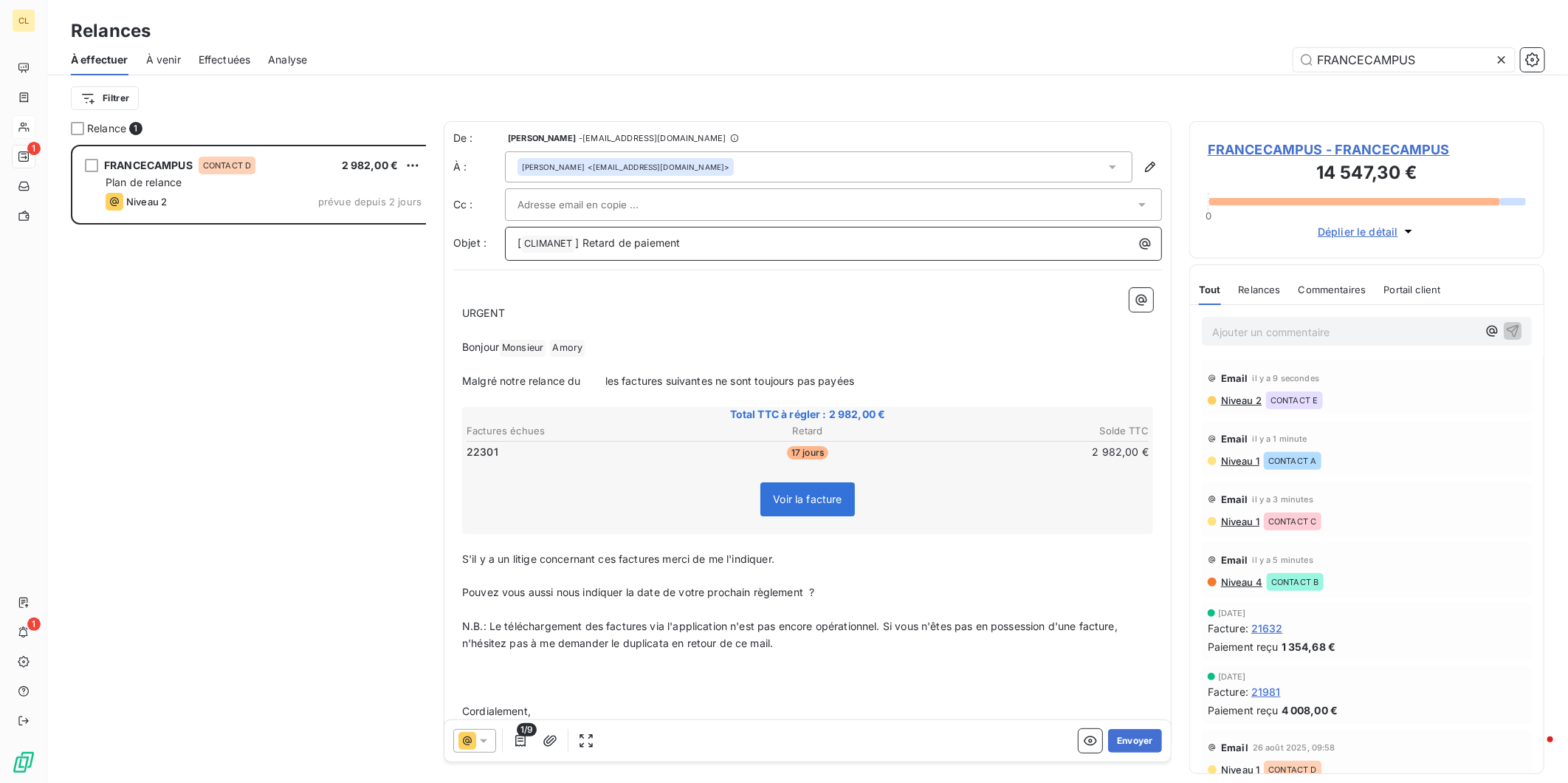
click at [646, 235] on p "[ CLIMANET ﻿ ] Retard de paiement" at bounding box center [837, 244] width 639 height 18
drag, startPoint x: 537, startPoint y: 338, endPoint x: 640, endPoint y: 356, distance: 104.6
click at [548, 373] on p "Malgré notre relance du les factures suivantes ne sont toujours pas payées" at bounding box center [808, 381] width 691 height 17
click at [685, 375] on span "Malgré notre relance du [DATE] les factures suivantes ne sont toujours pas payé…" at bounding box center [670, 381] width 415 height 13
drag, startPoint x: 729, startPoint y: 529, endPoint x: 387, endPoint y: 521, distance: 342.1
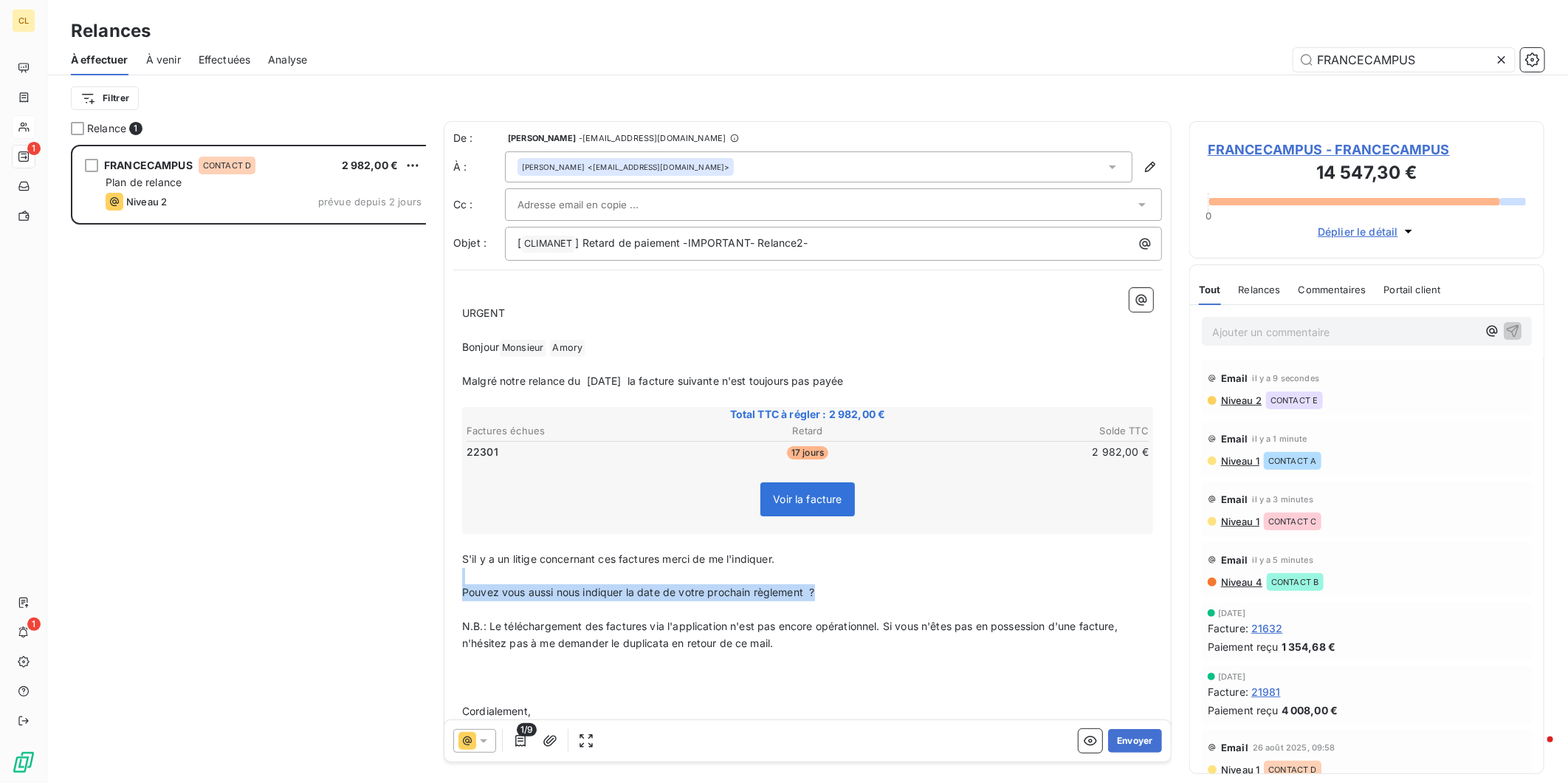
click at [387, 521] on div "Relance 1 FRANCECAMPUS CONTACT D 2 982,00 € Plan de relance Niveau 2 prévue dep…" at bounding box center [808, 452] width 1521 height 662
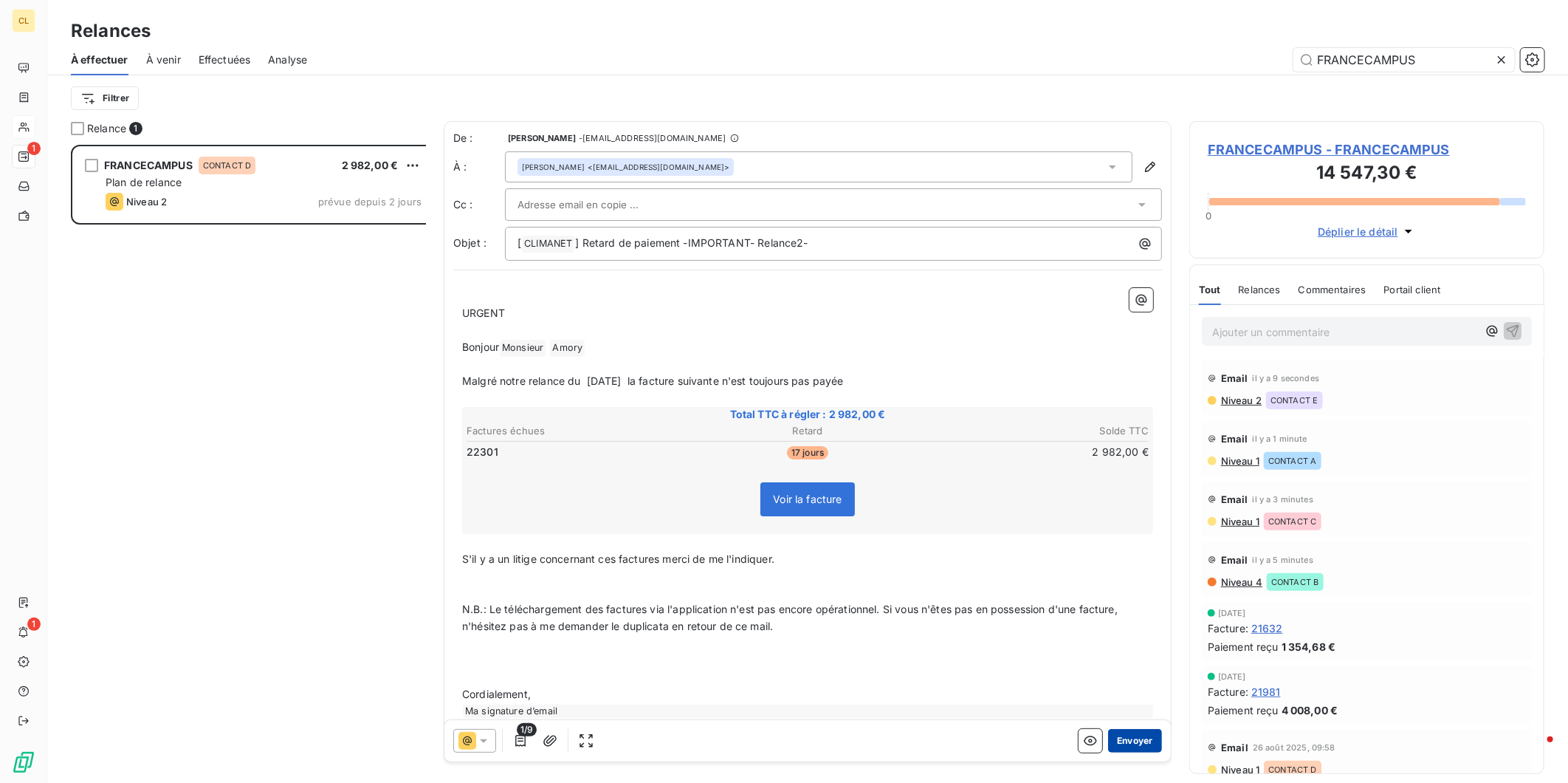
click at [1137, 729] on button "Envoyer" at bounding box center [1135, 741] width 54 height 24
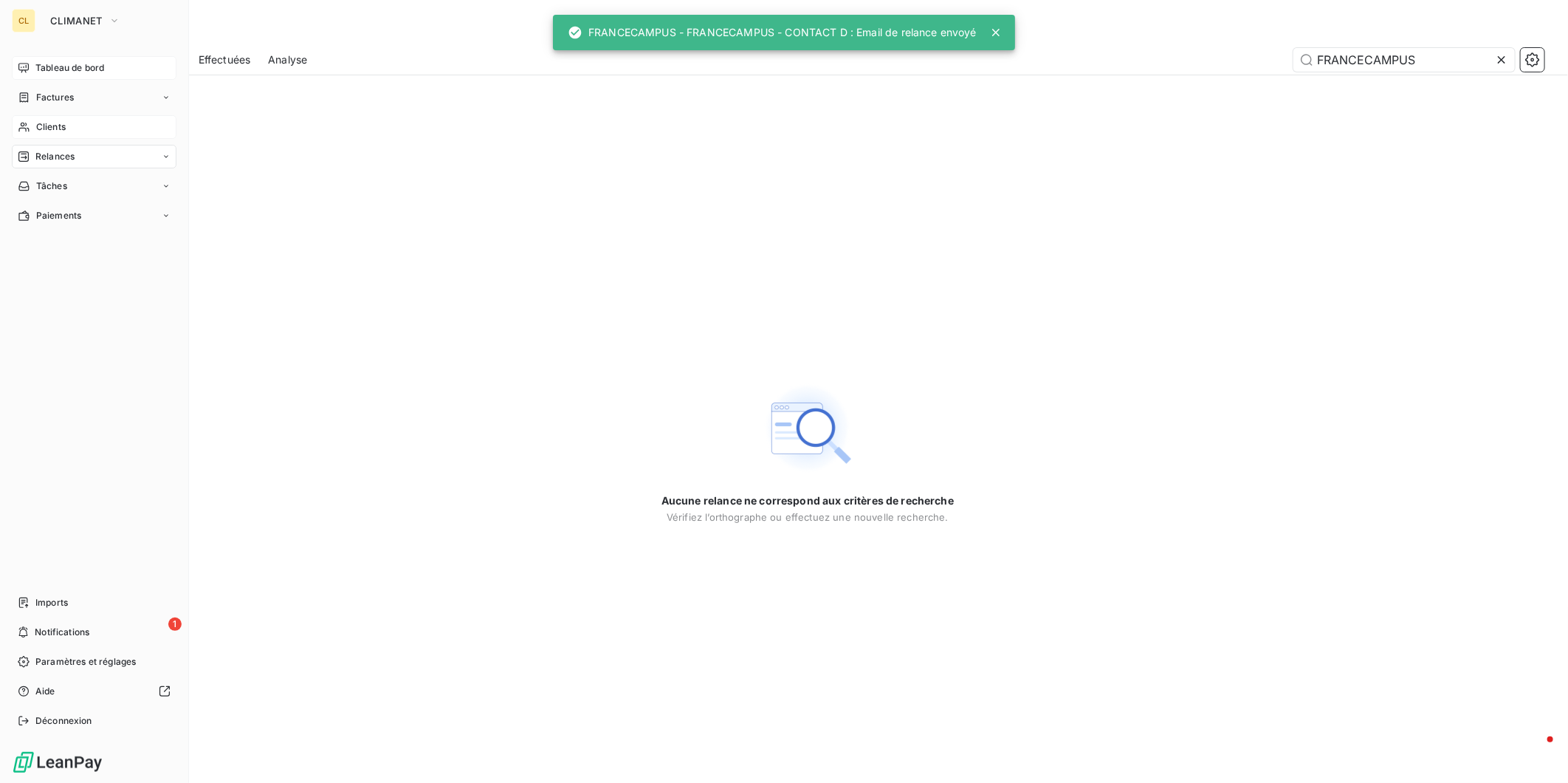
click at [38, 61] on span "Tableau de bord" at bounding box center [69, 68] width 69 height 14
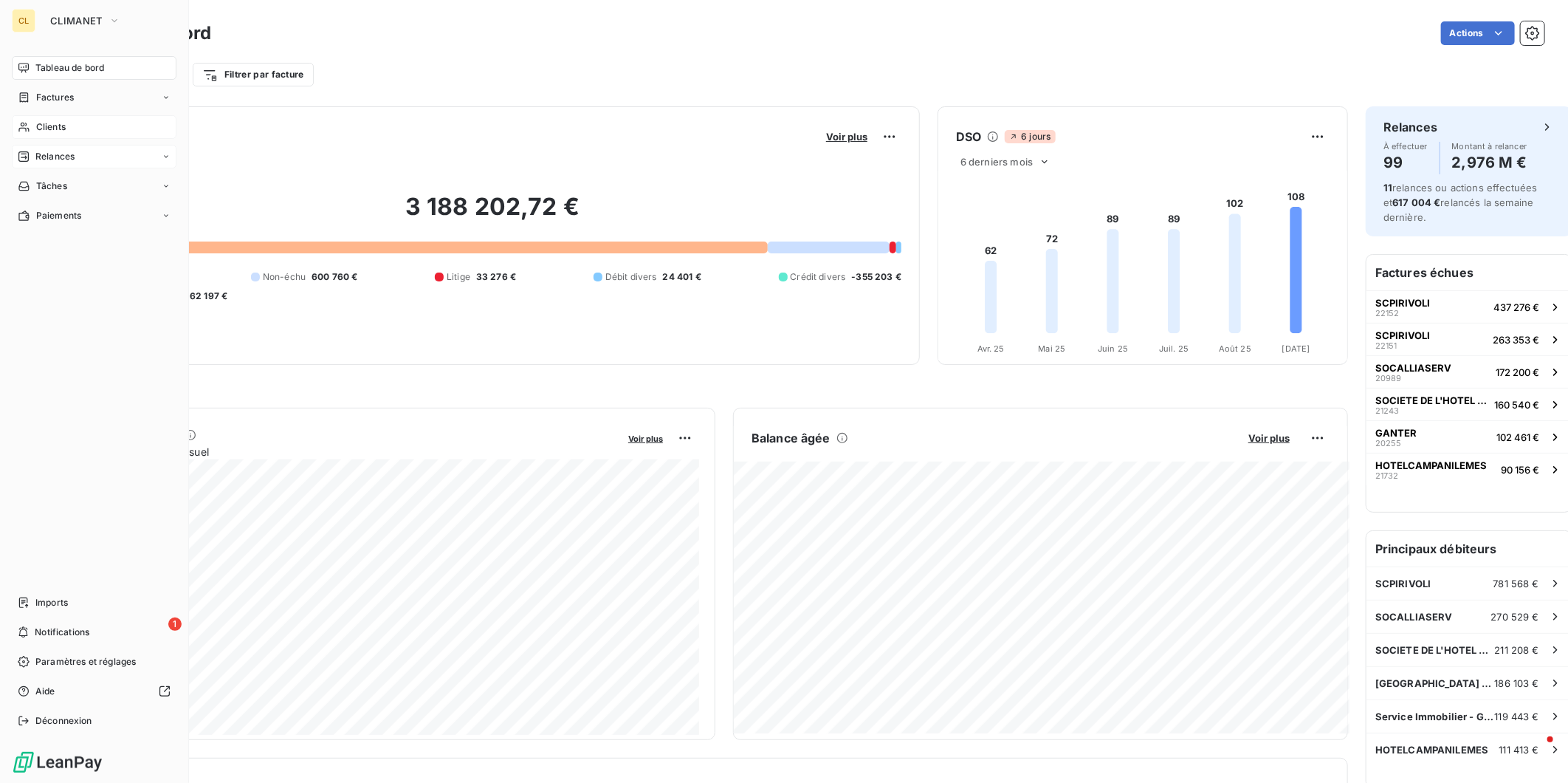
click at [41, 150] on span "Relances" at bounding box center [54, 156] width 39 height 14
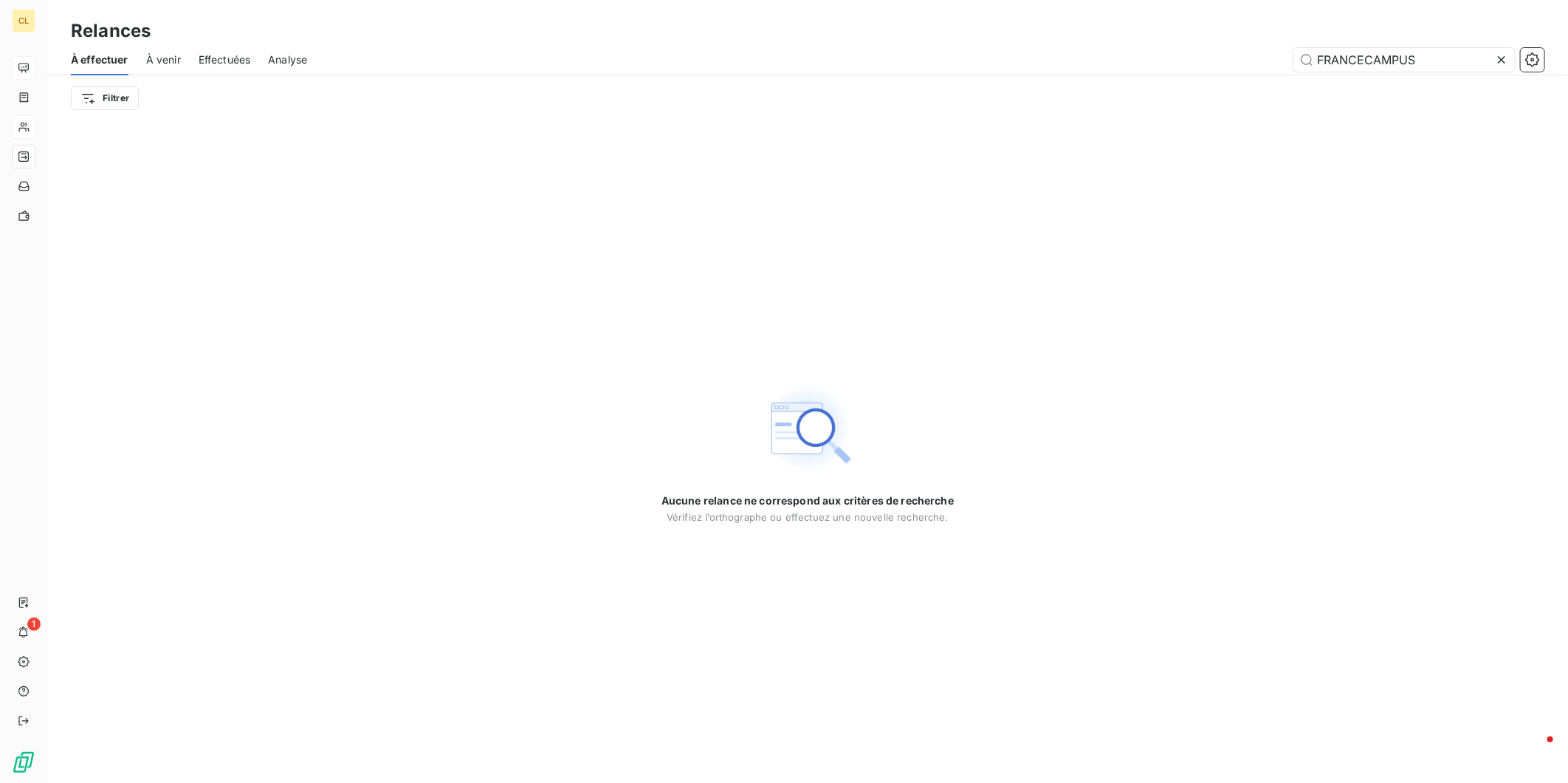
click at [1506, 56] on icon at bounding box center [1501, 59] width 7 height 7
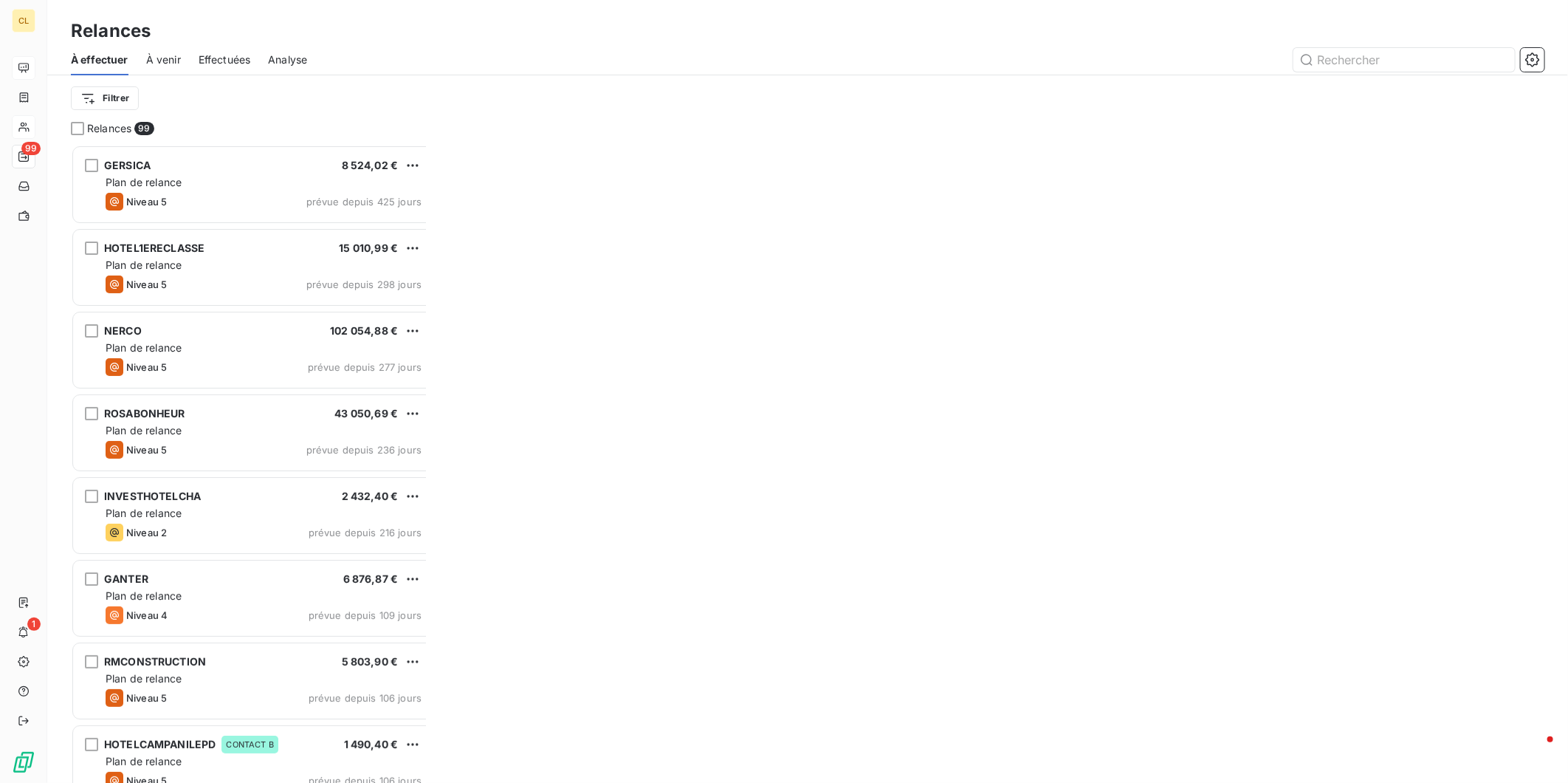
scroll to position [645, 352]
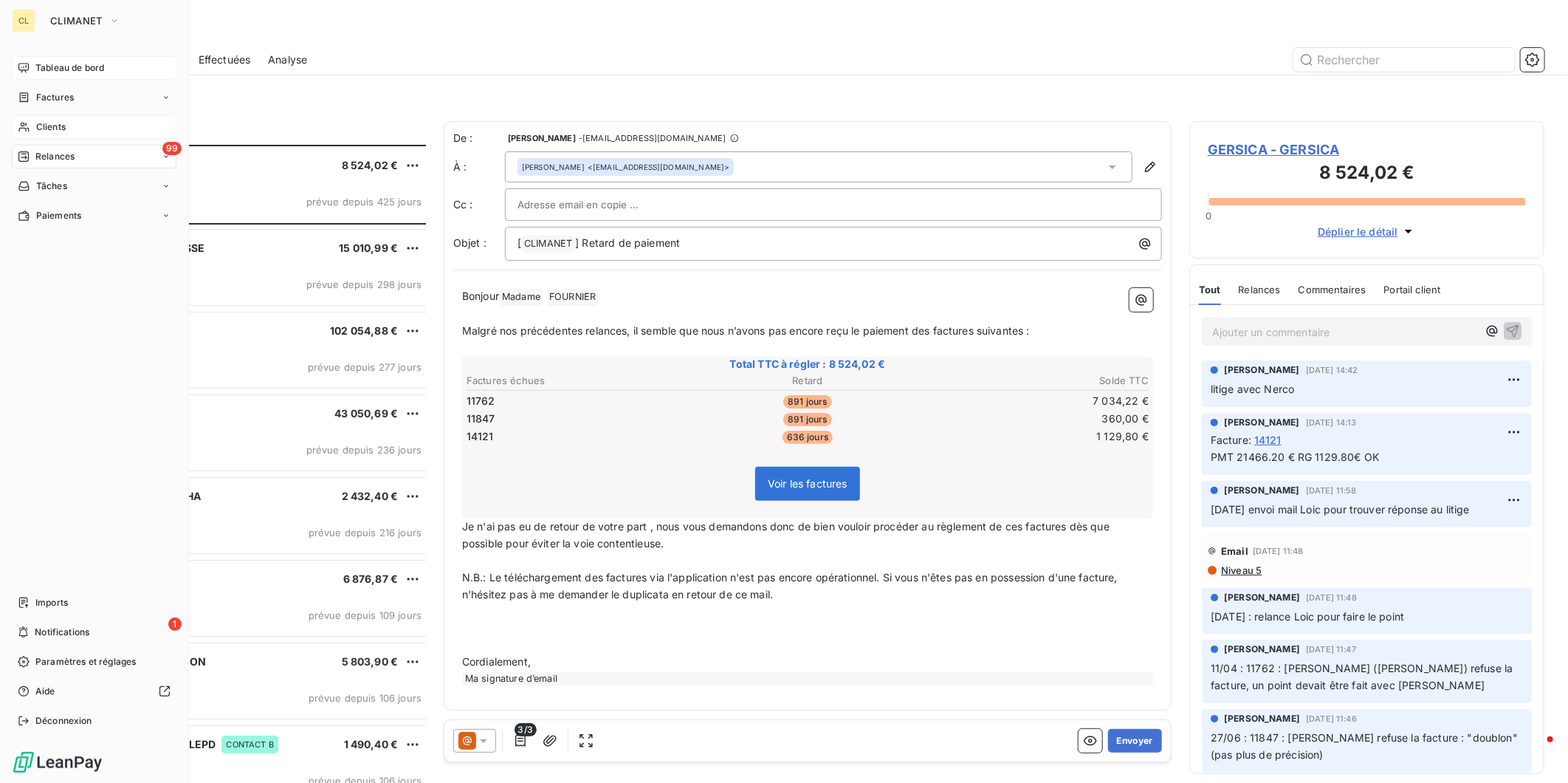
click at [35, 61] on span "Tableau de bord" at bounding box center [69, 68] width 69 height 14
